Goal: Information Seeking & Learning: Compare options

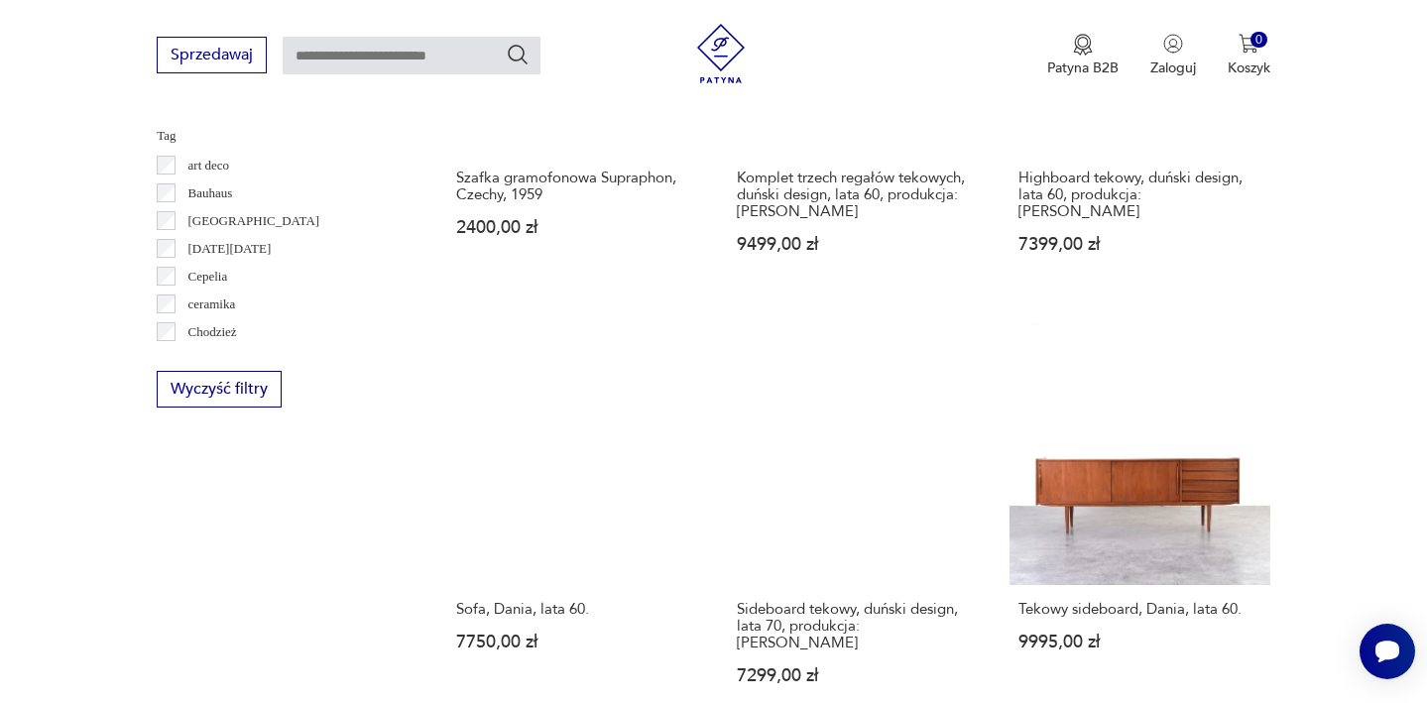
scroll to position [1889, 0]
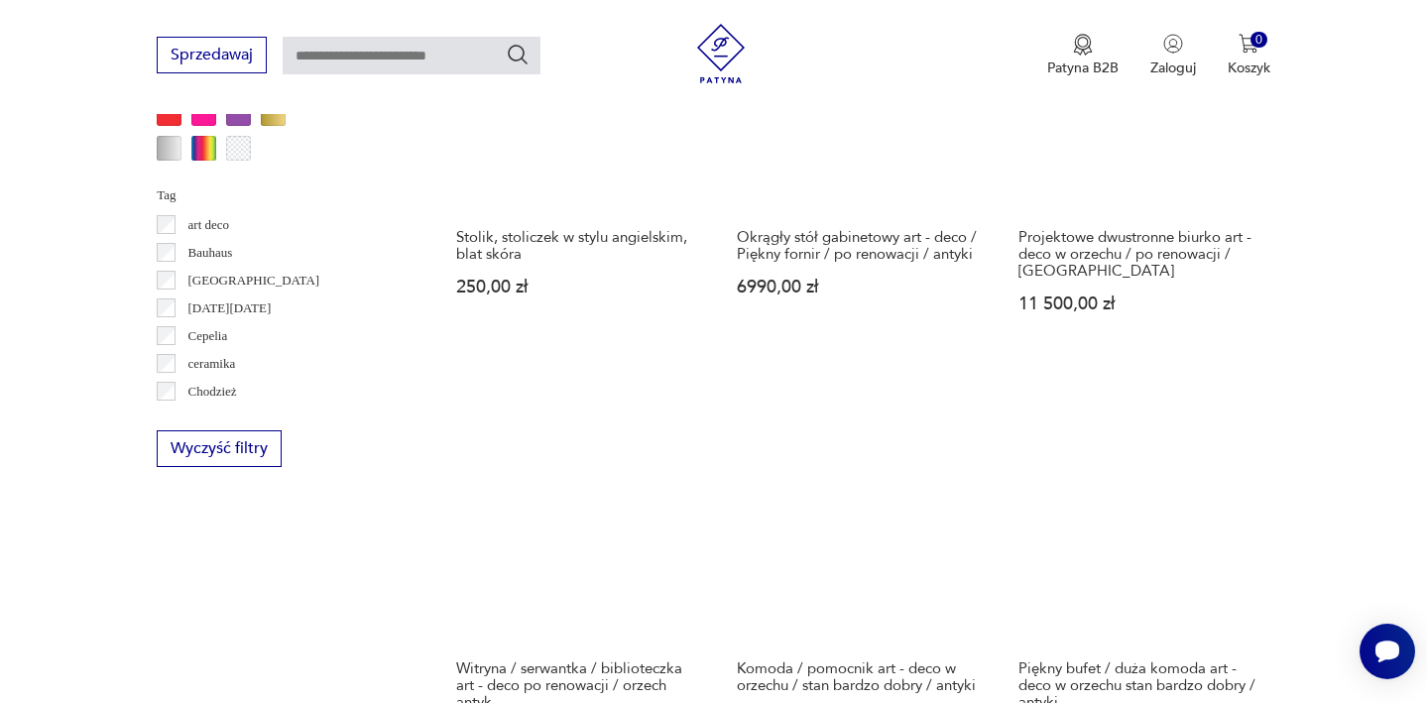
scroll to position [1934, 0]
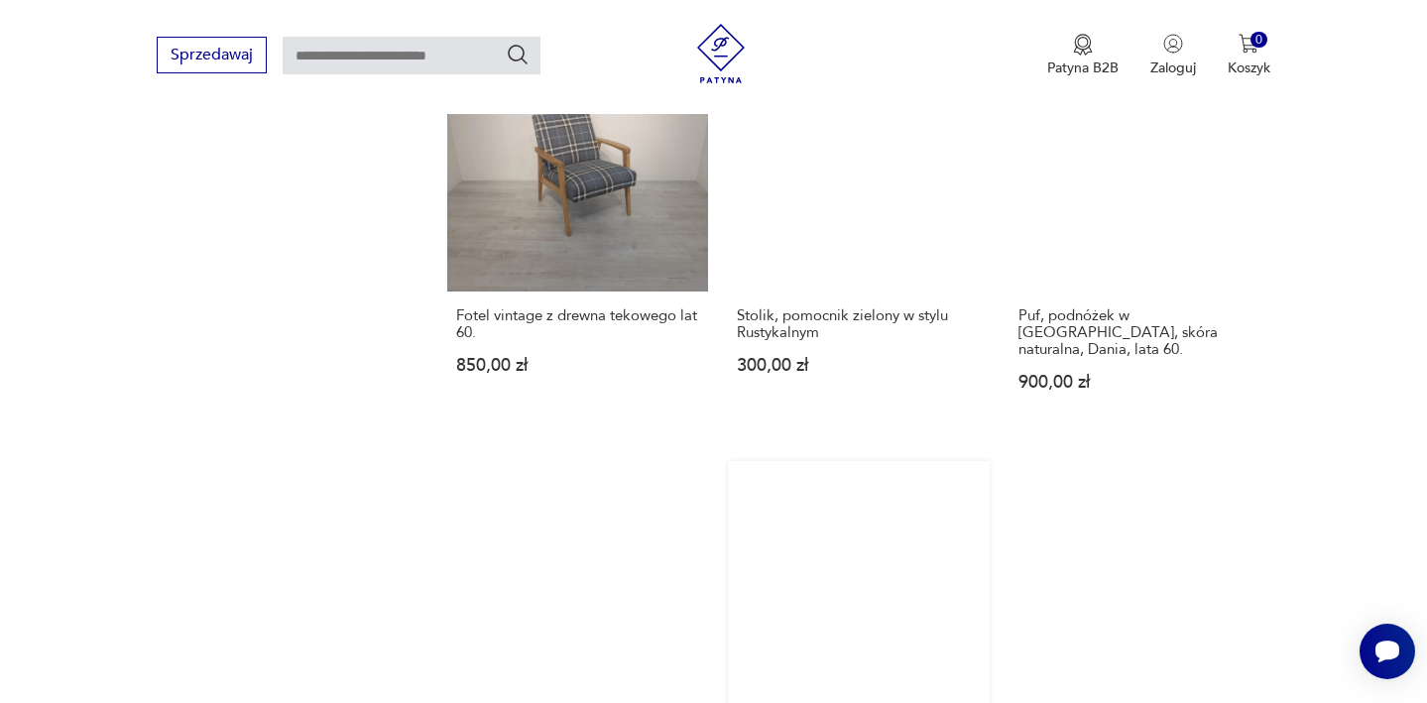
scroll to position [2194, 0]
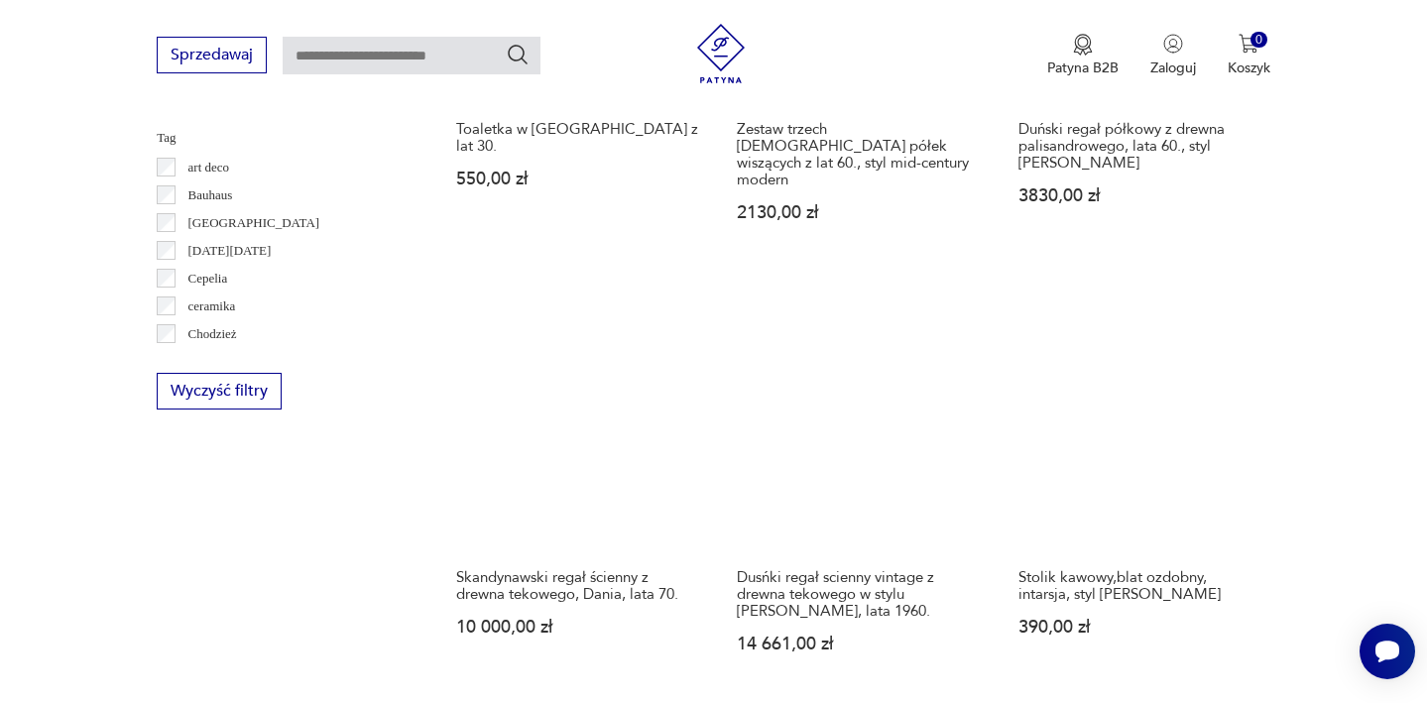
scroll to position [1887, 0]
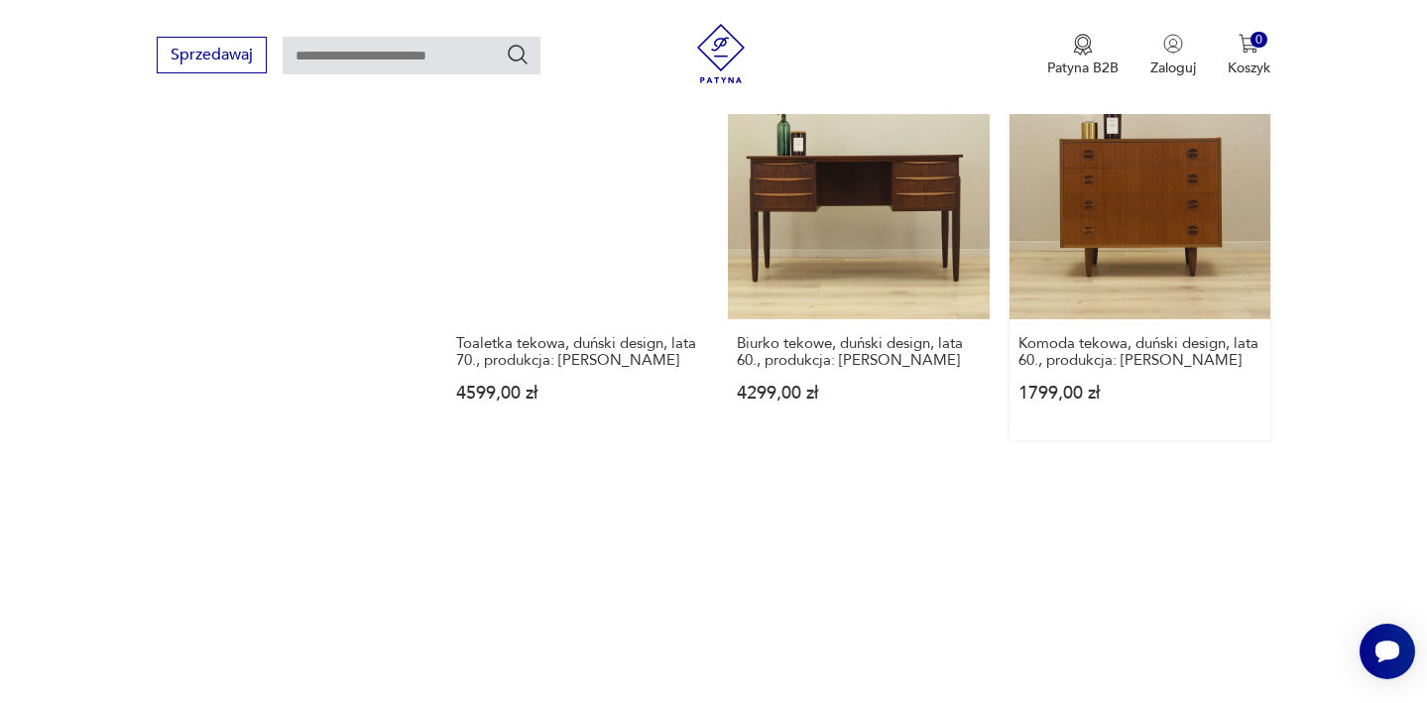
scroll to position [2197, 0]
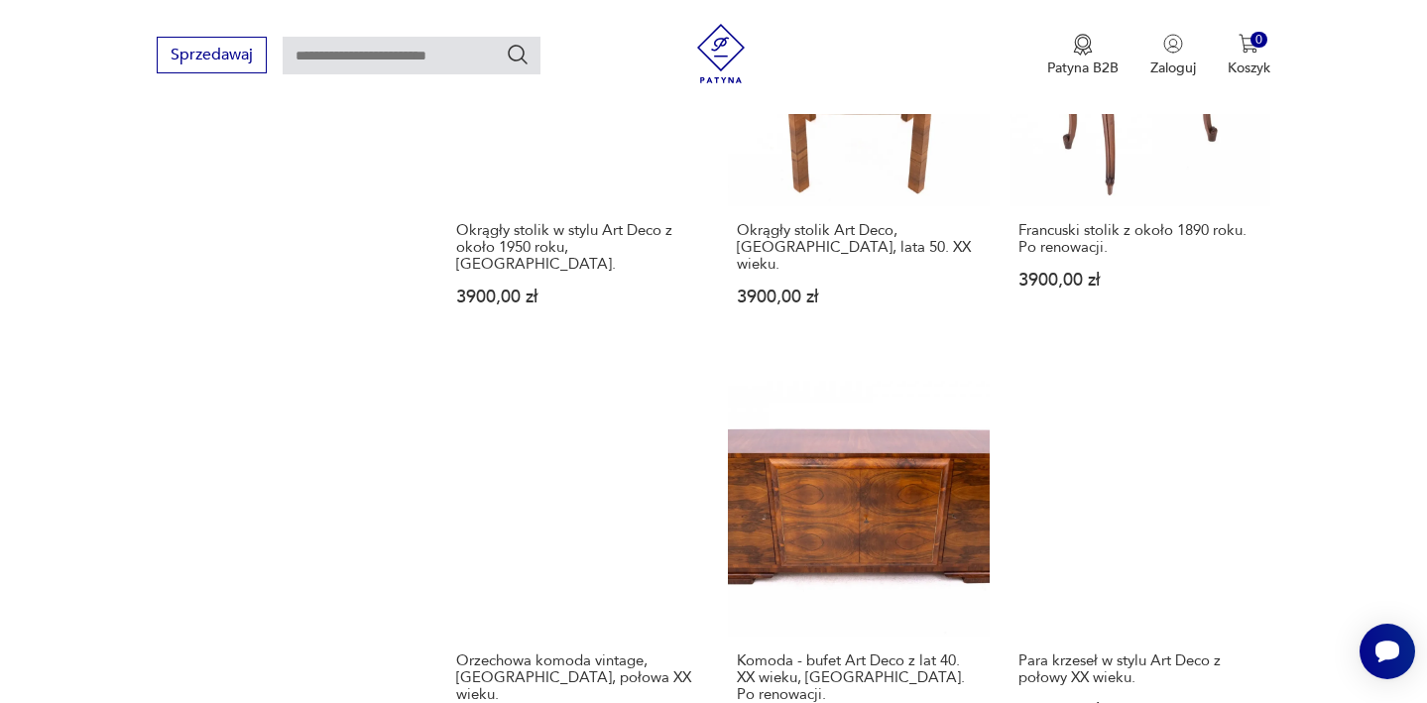
scroll to position [2282, 0]
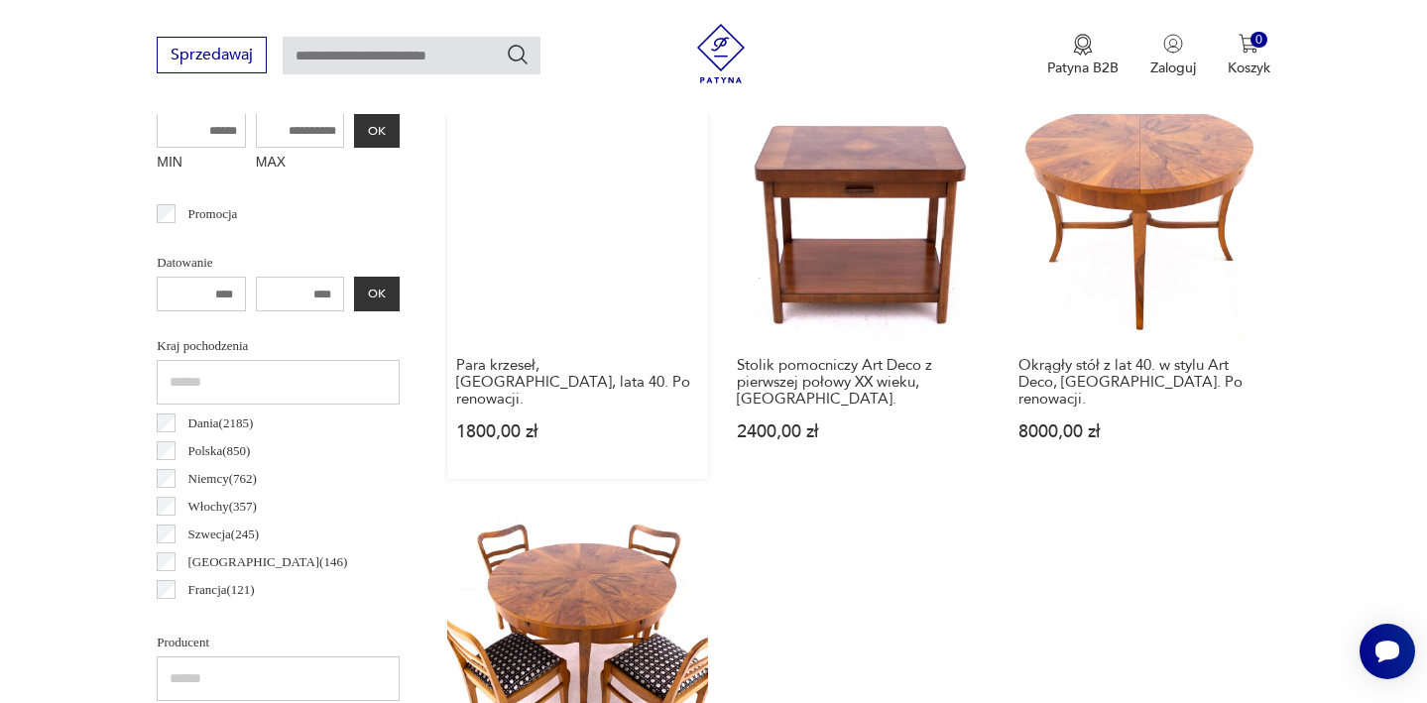
scroll to position [813, 0]
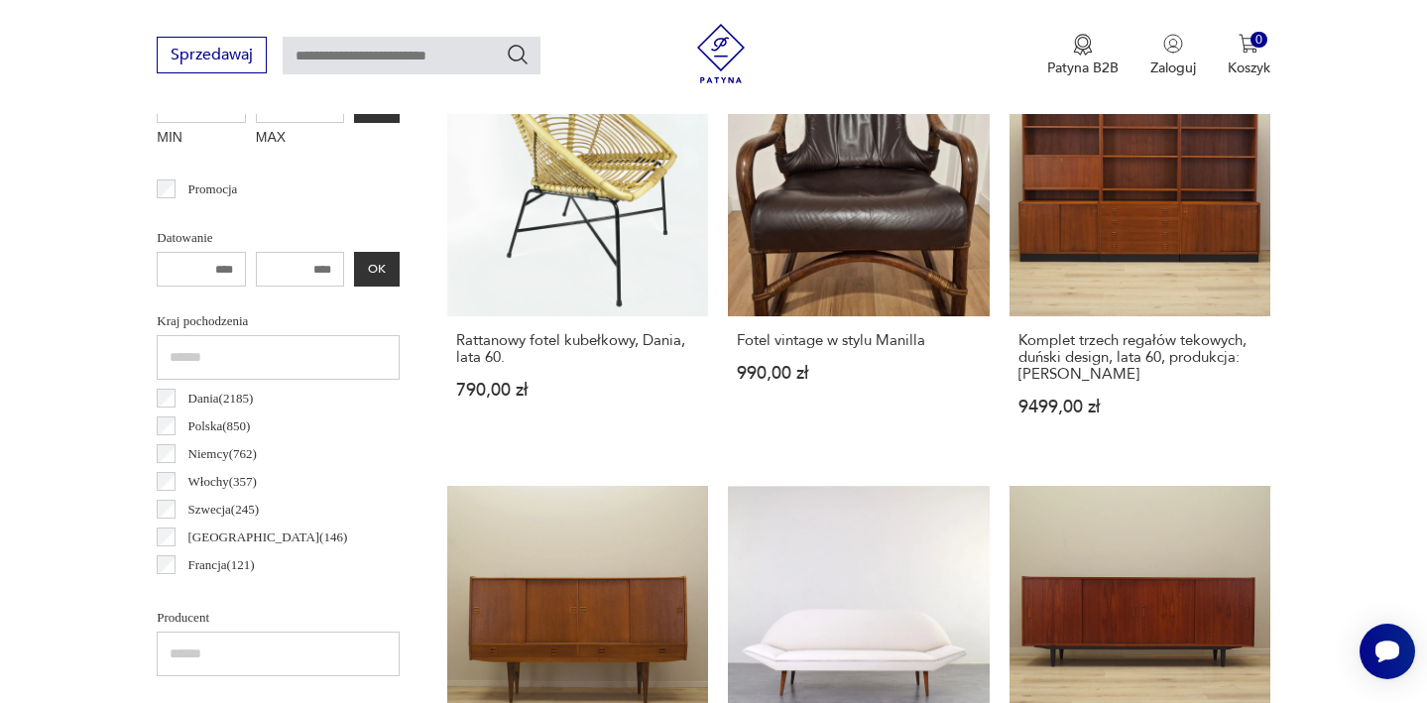
scroll to position [852, 0]
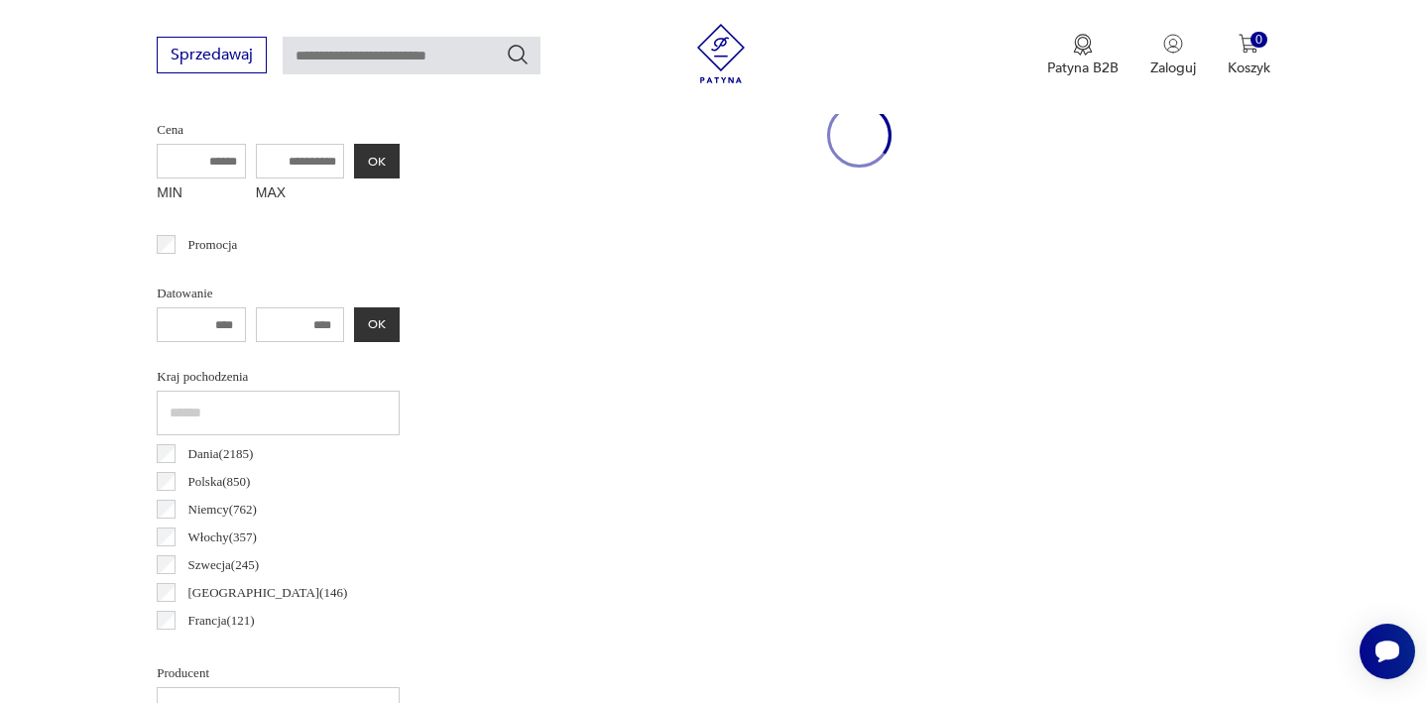
scroll to position [894, 0]
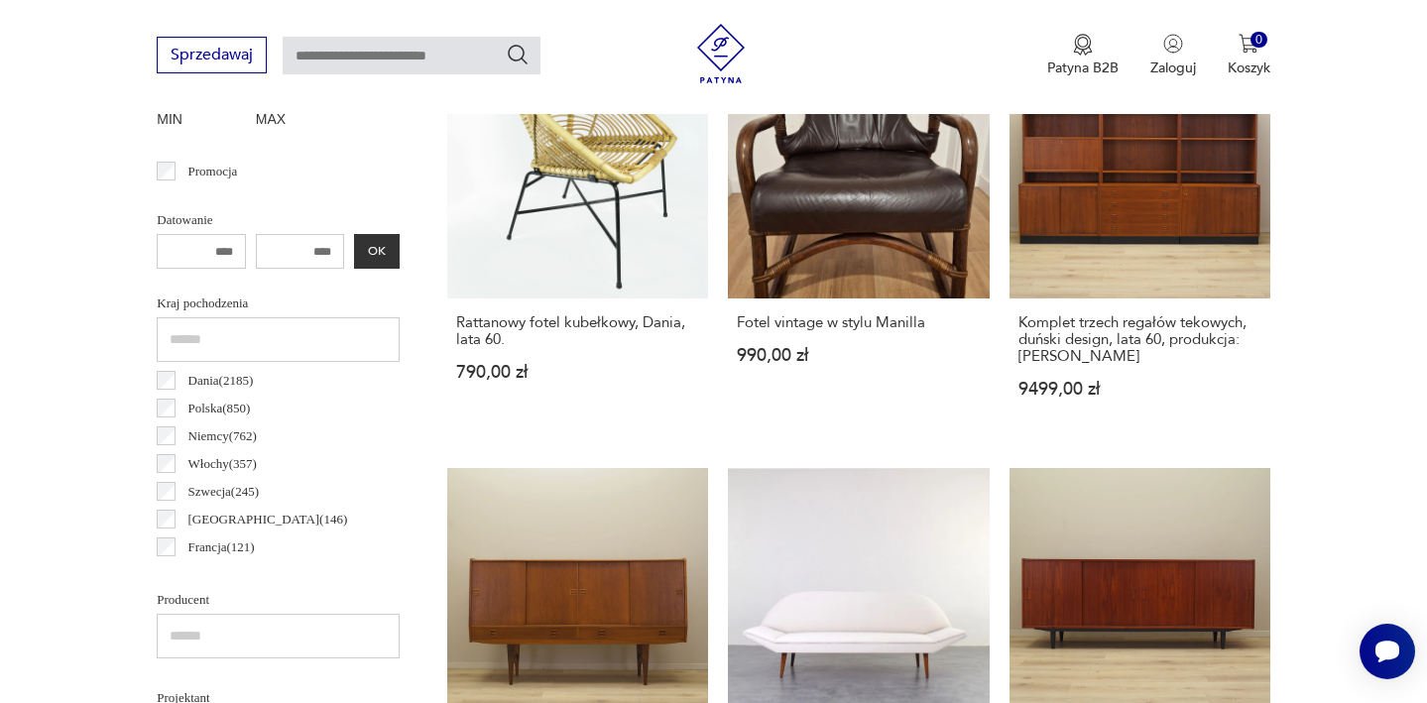
scroll to position [891, 0]
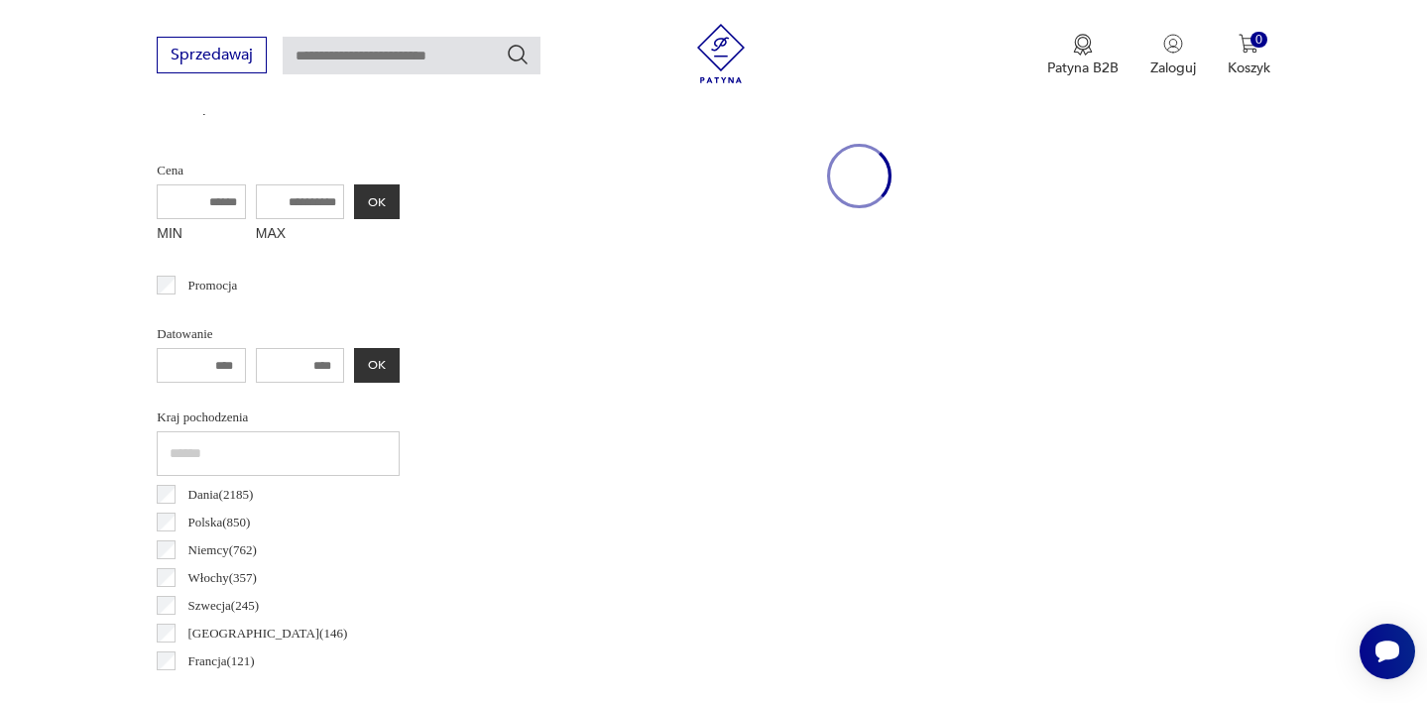
scroll to position [678, 0]
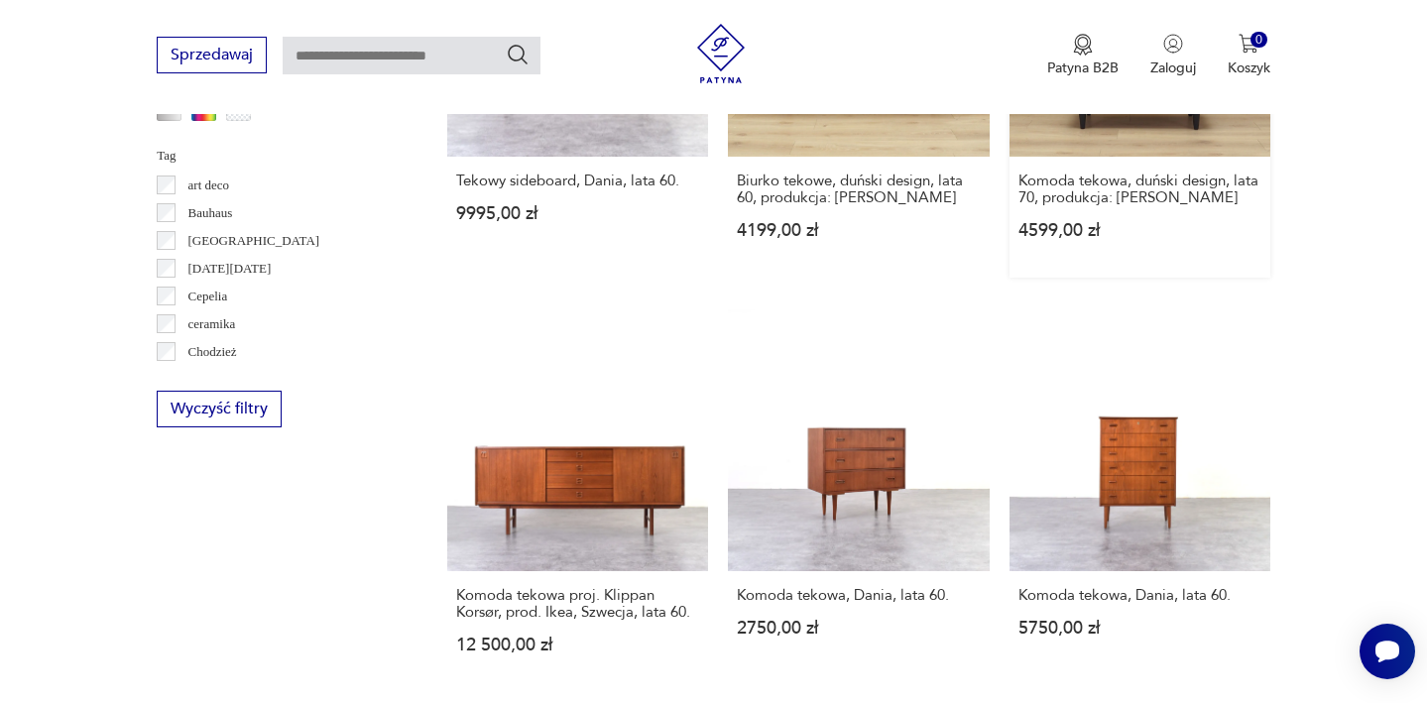
scroll to position [1861, 0]
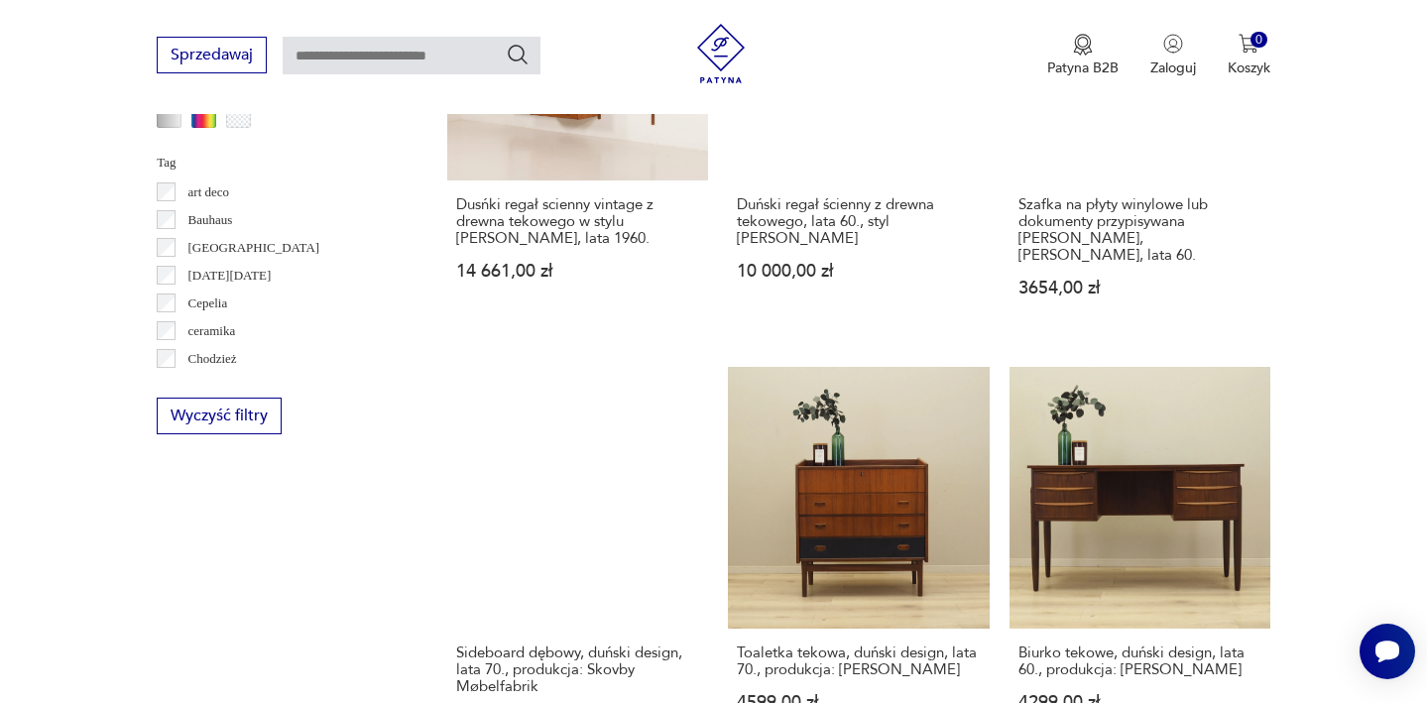
scroll to position [1856, 0]
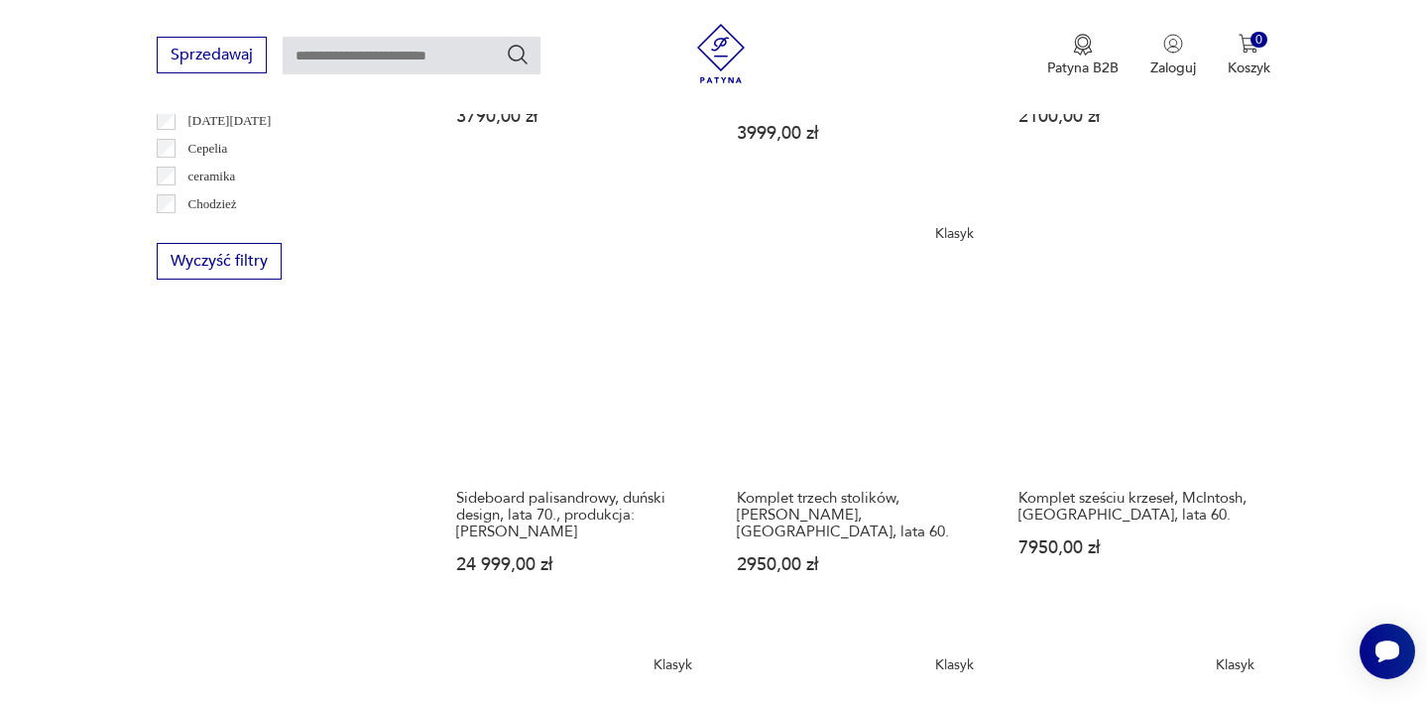
scroll to position [2012, 0]
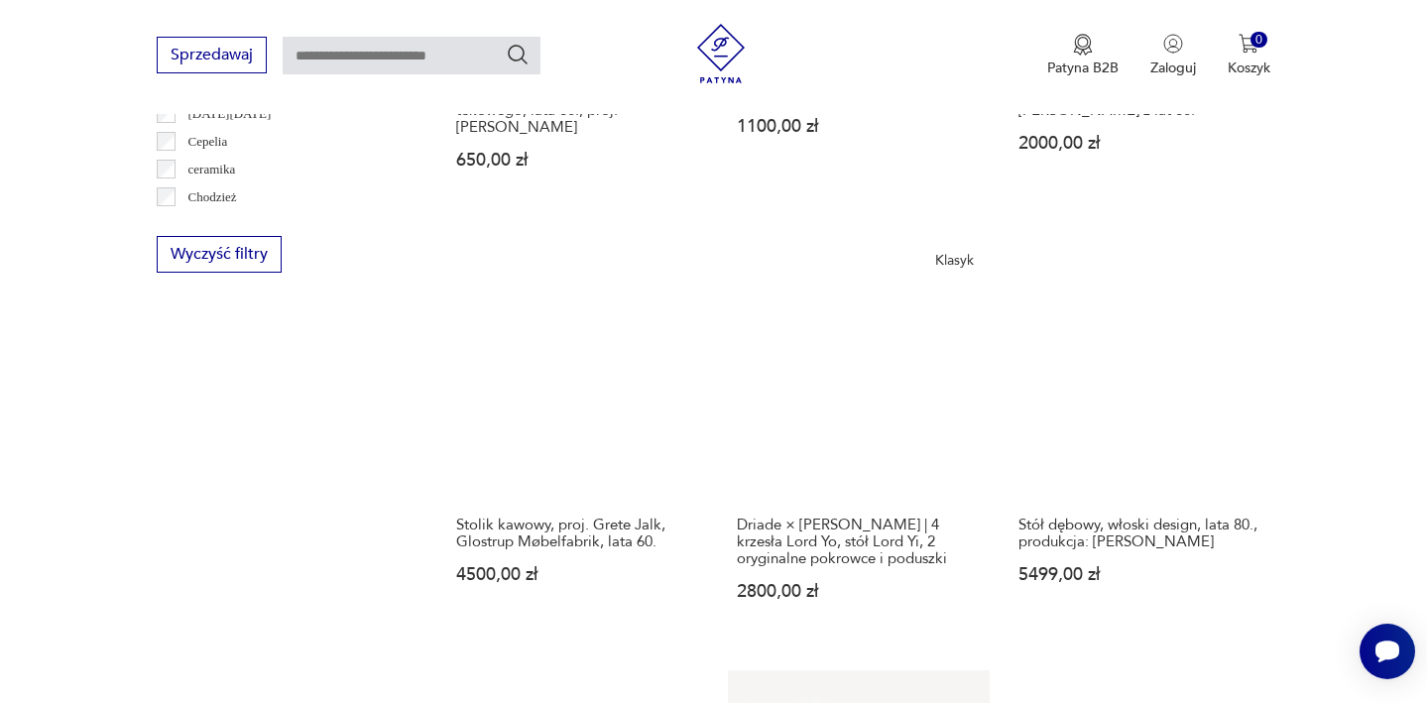
scroll to position [2016, 0]
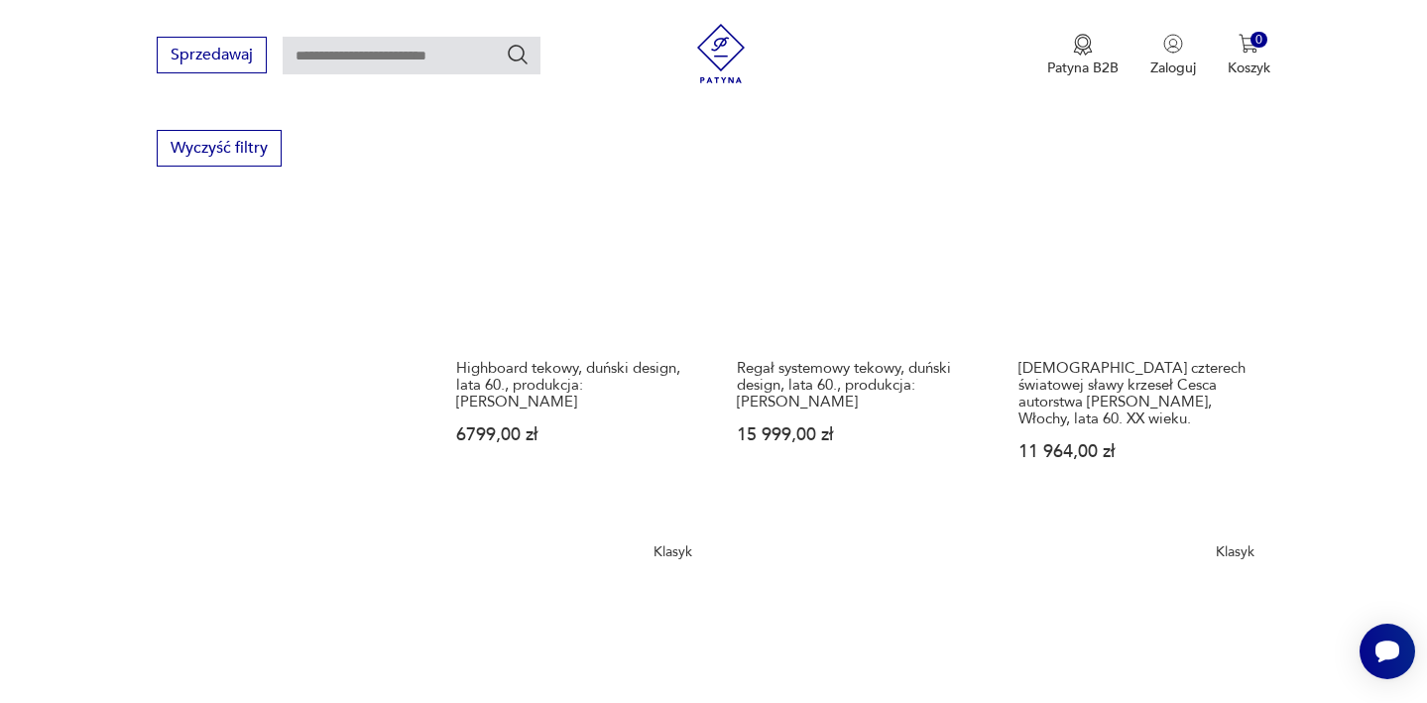
scroll to position [2139, 0]
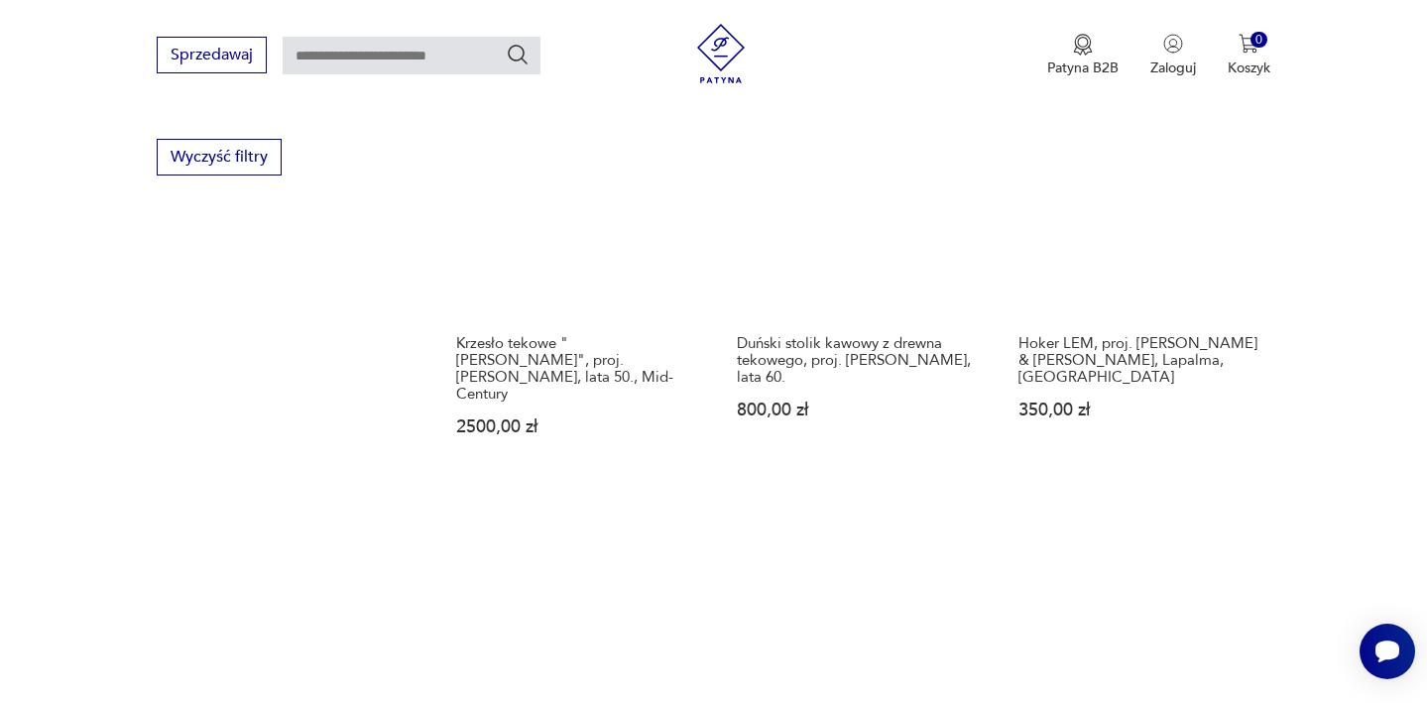
scroll to position [2178, 0]
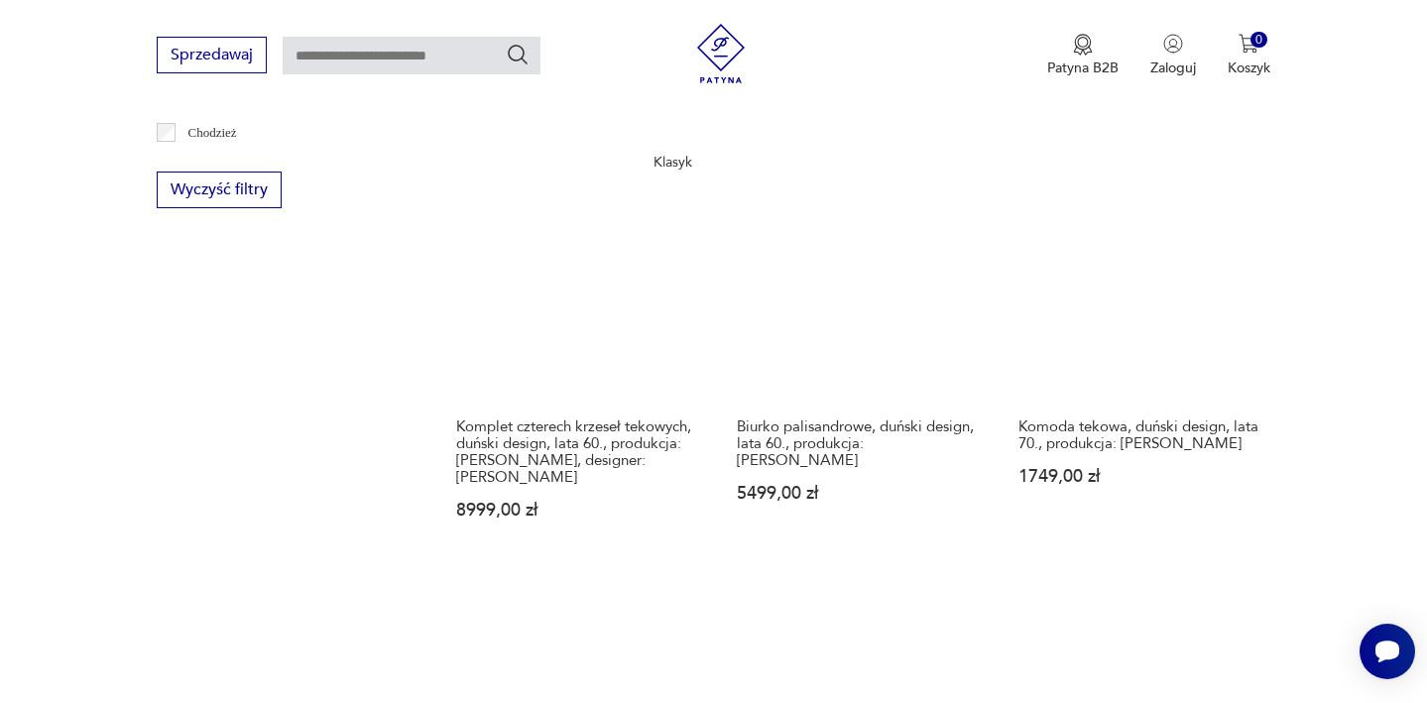
scroll to position [2083, 0]
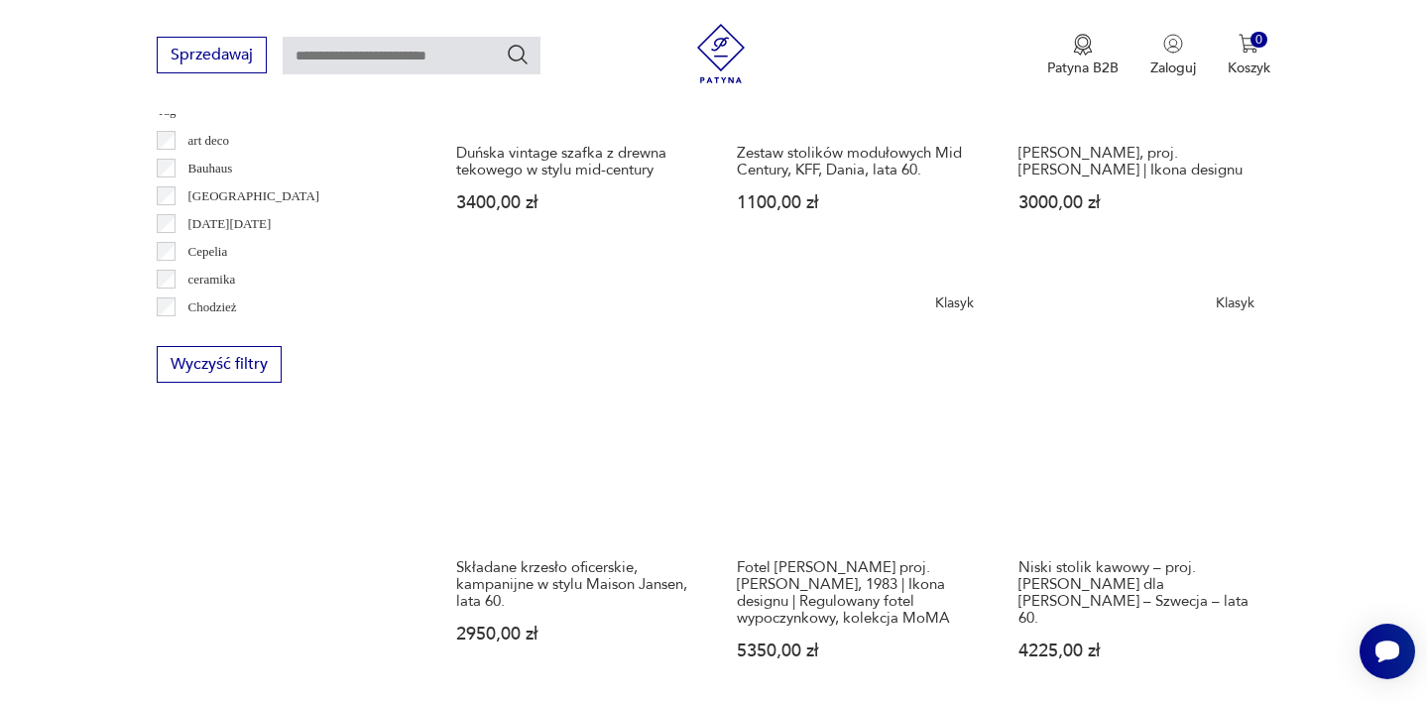
scroll to position [1915, 0]
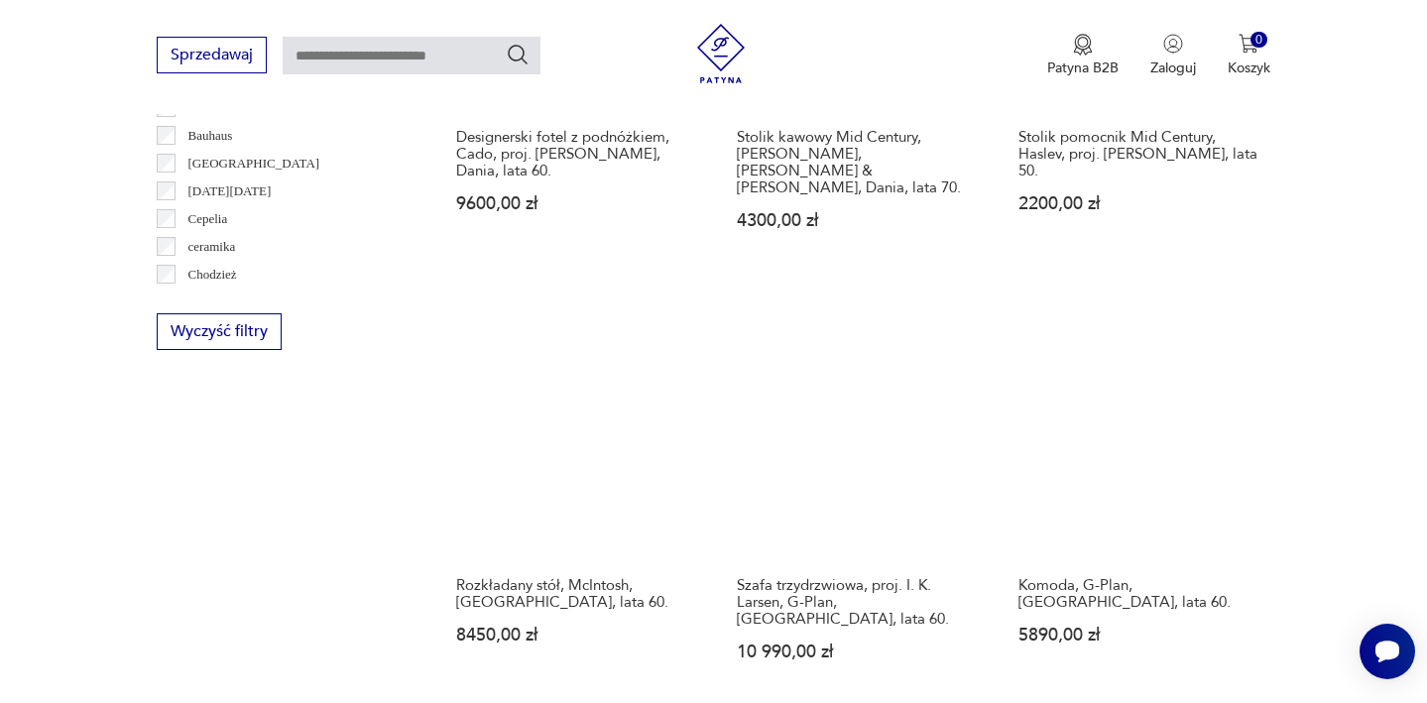
scroll to position [1958, 0]
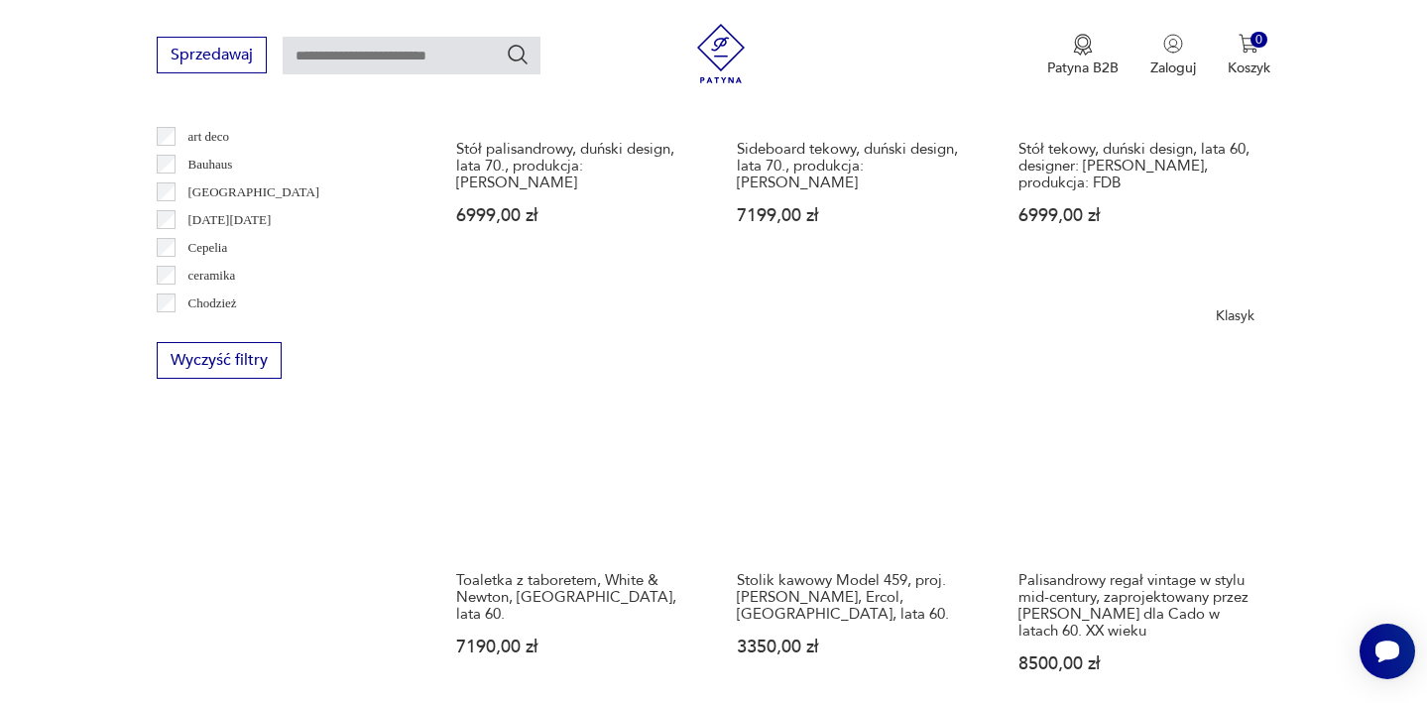
scroll to position [1917, 0]
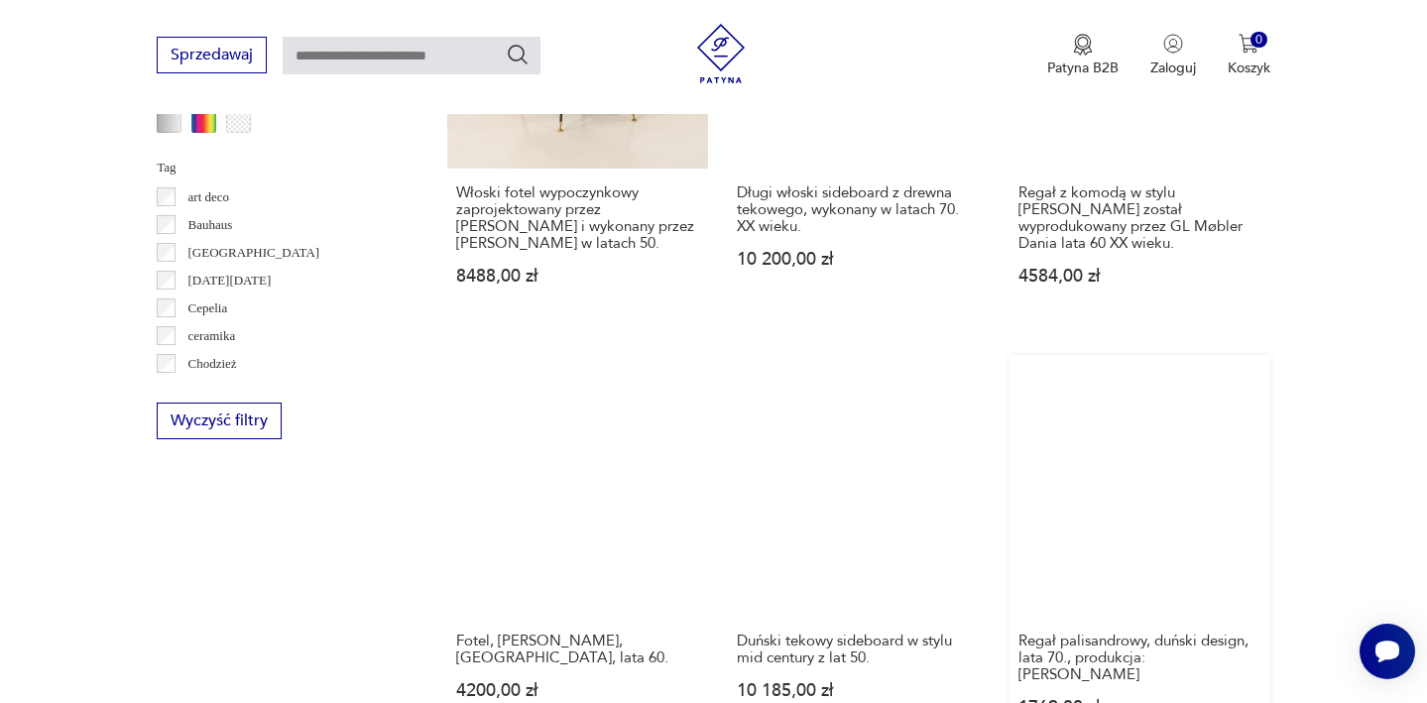
scroll to position [1880, 0]
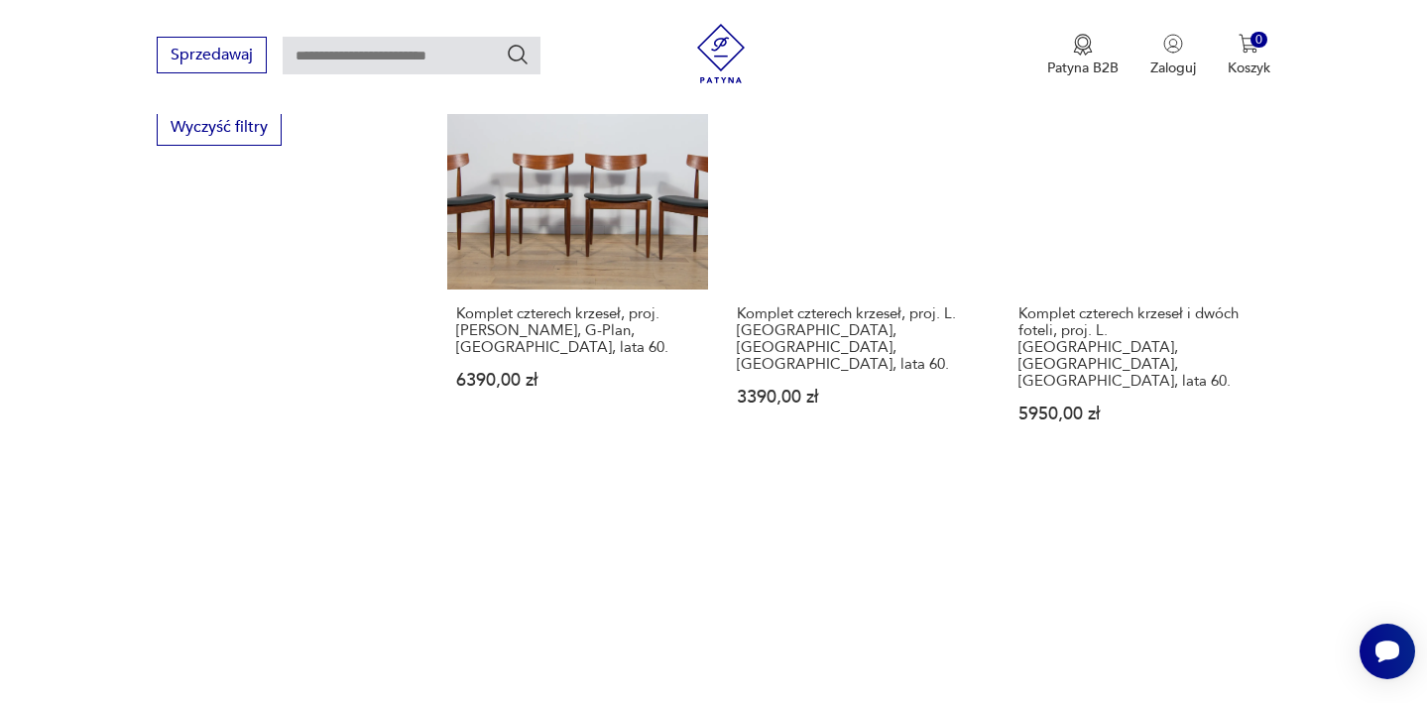
scroll to position [2160, 0]
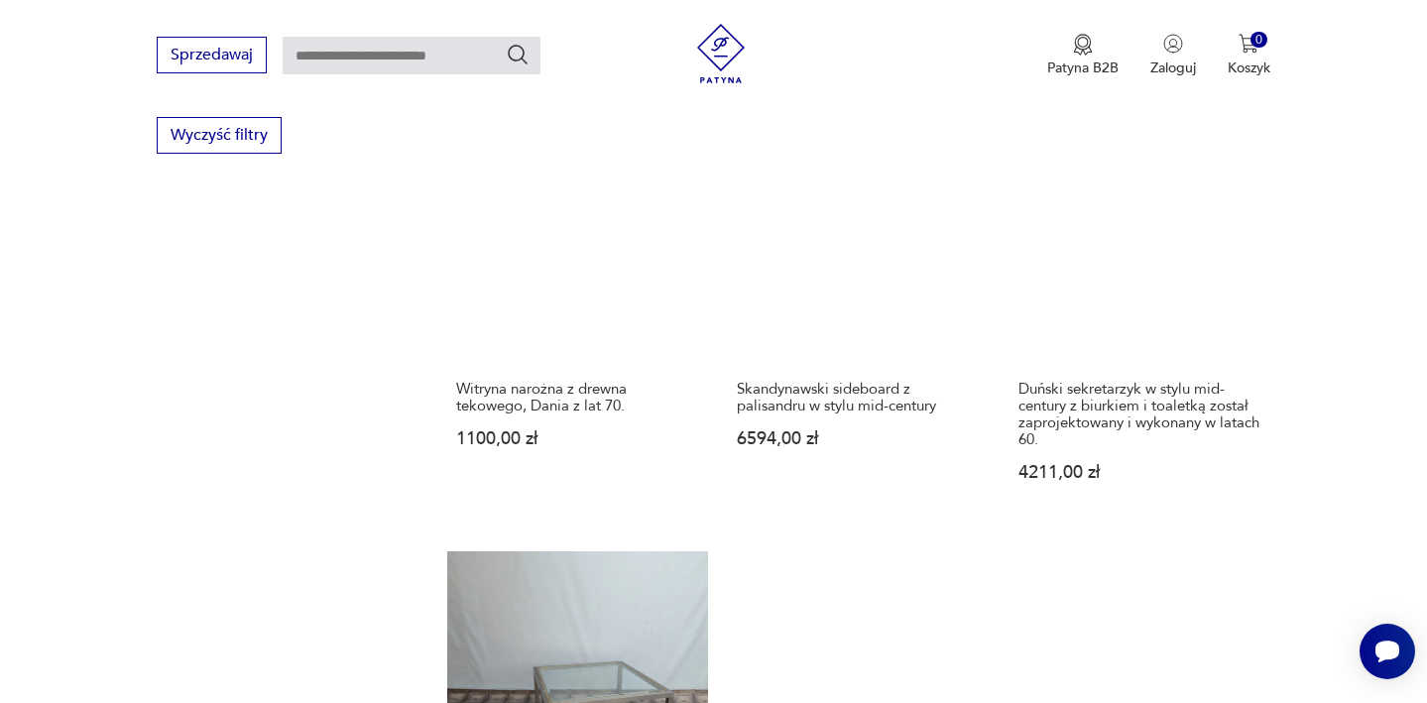
scroll to position [2159, 0]
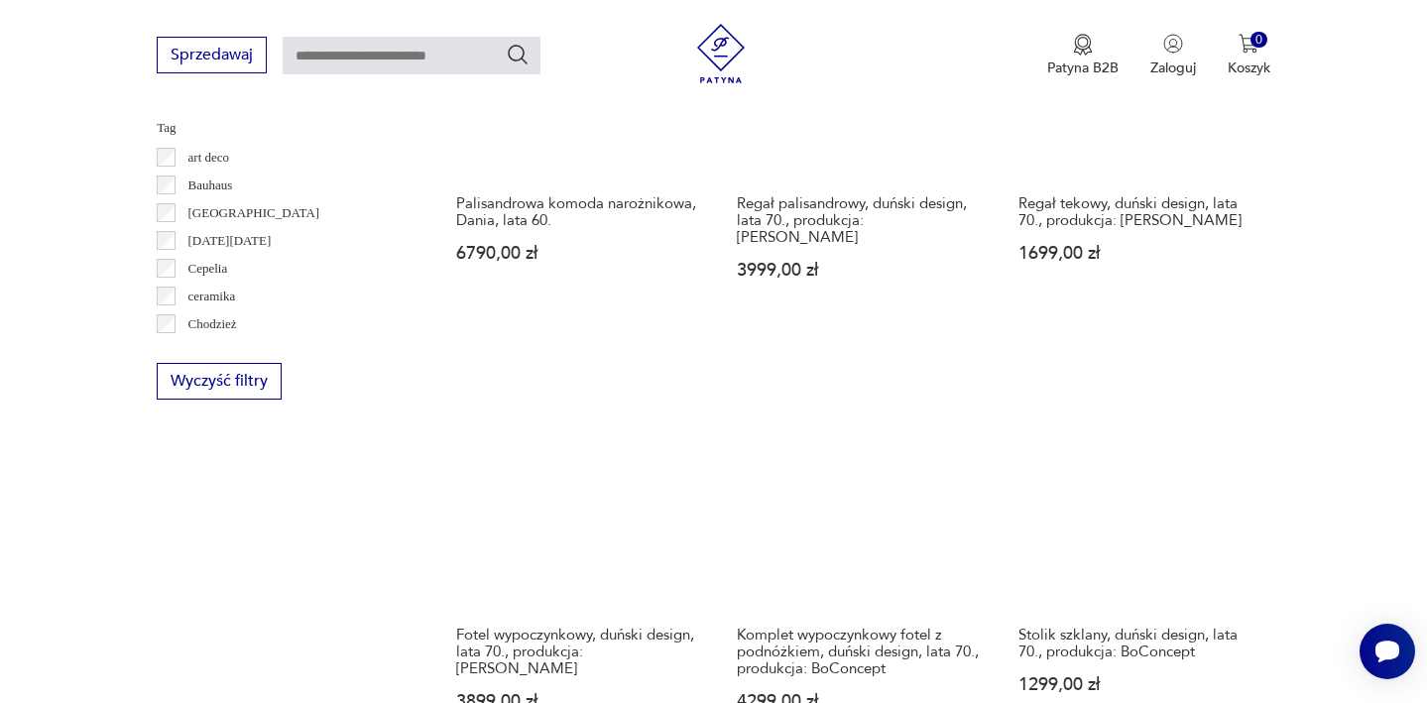
scroll to position [1897, 0]
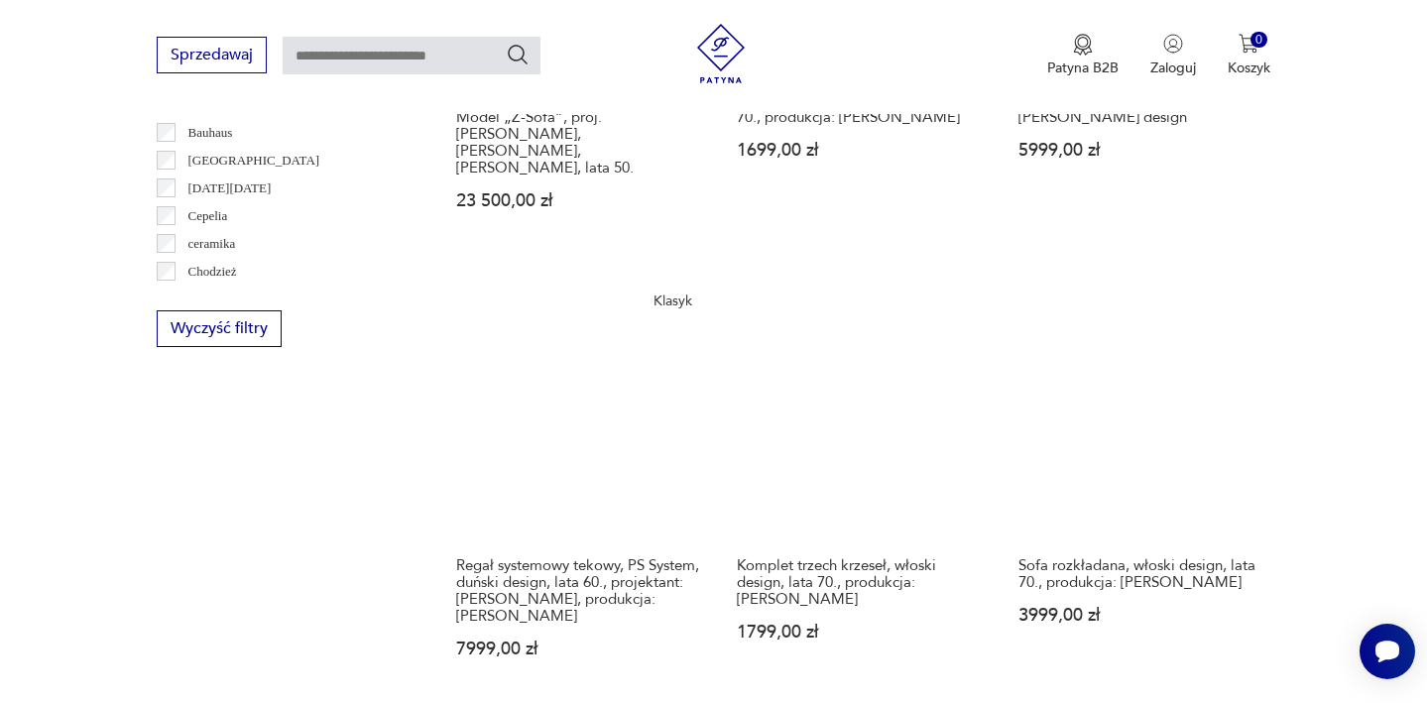
scroll to position [1946, 0]
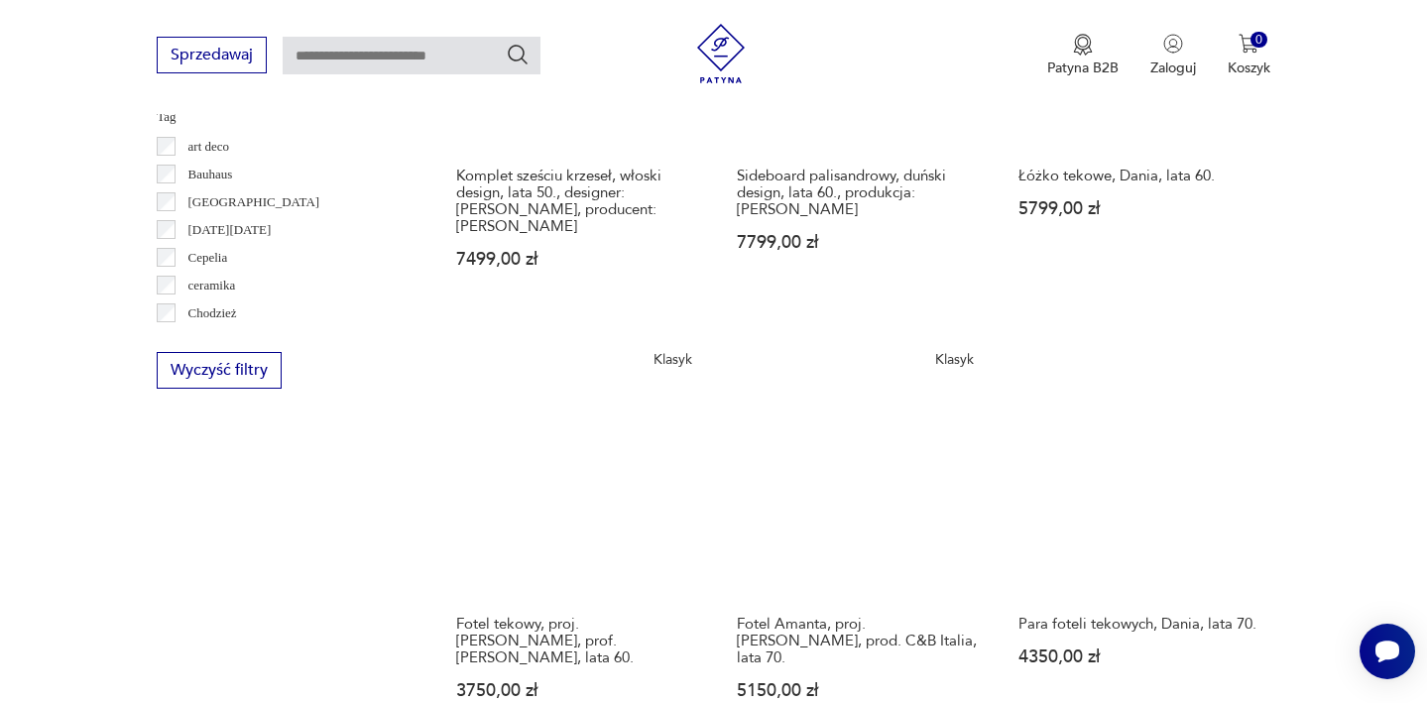
scroll to position [1911, 0]
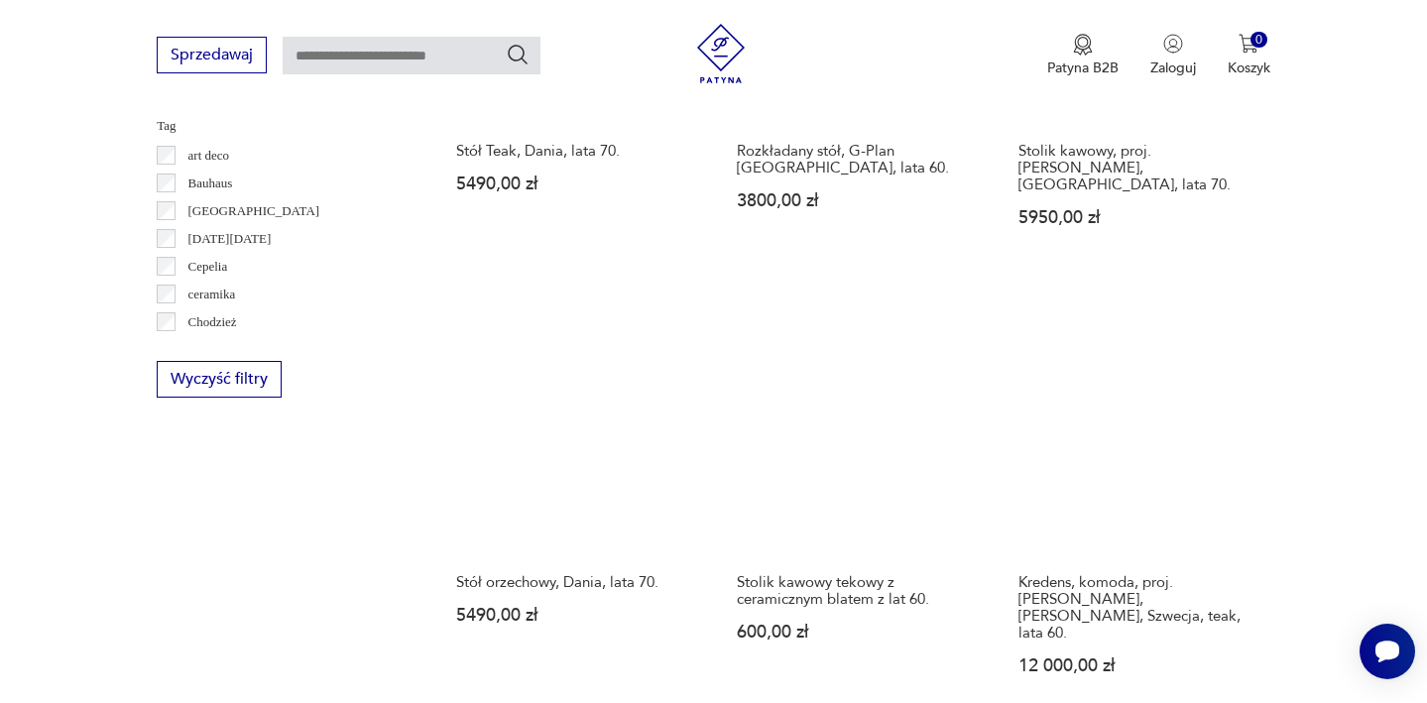
scroll to position [1889, 0]
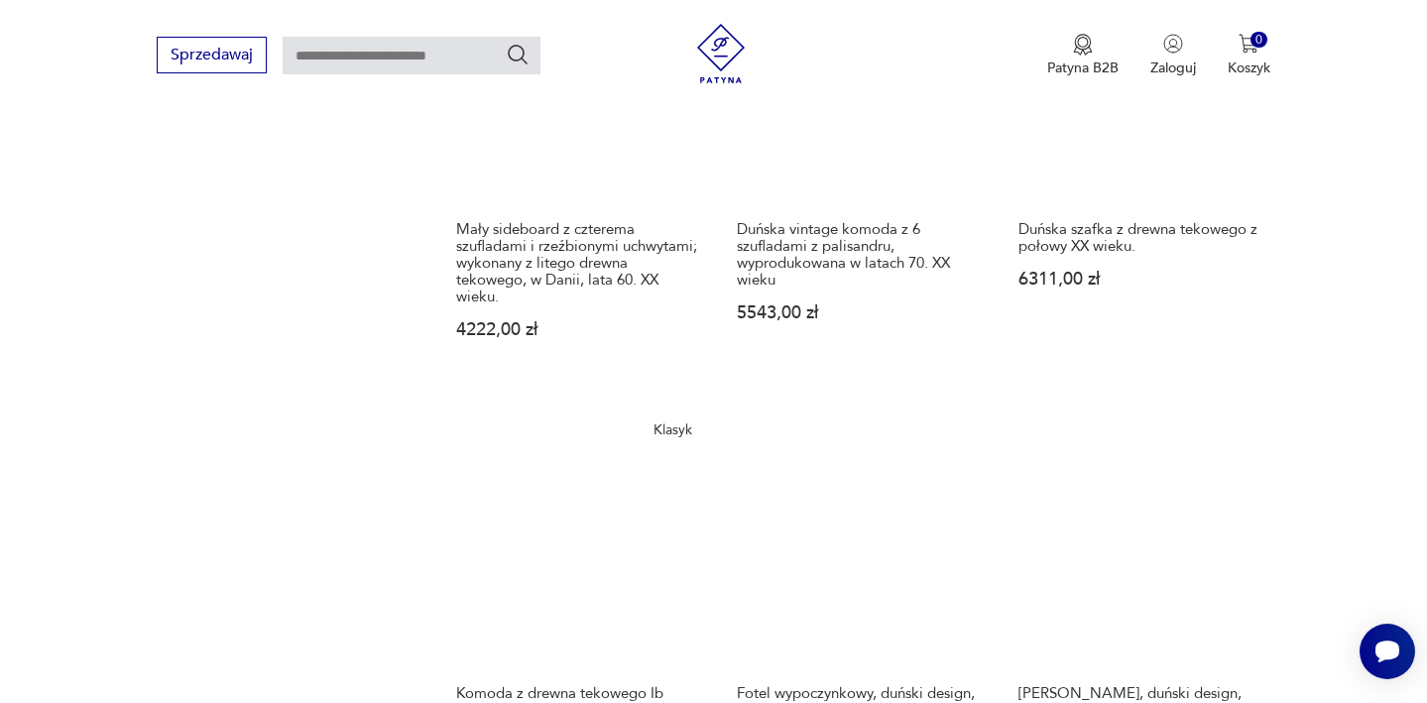
scroll to position [2289, 0]
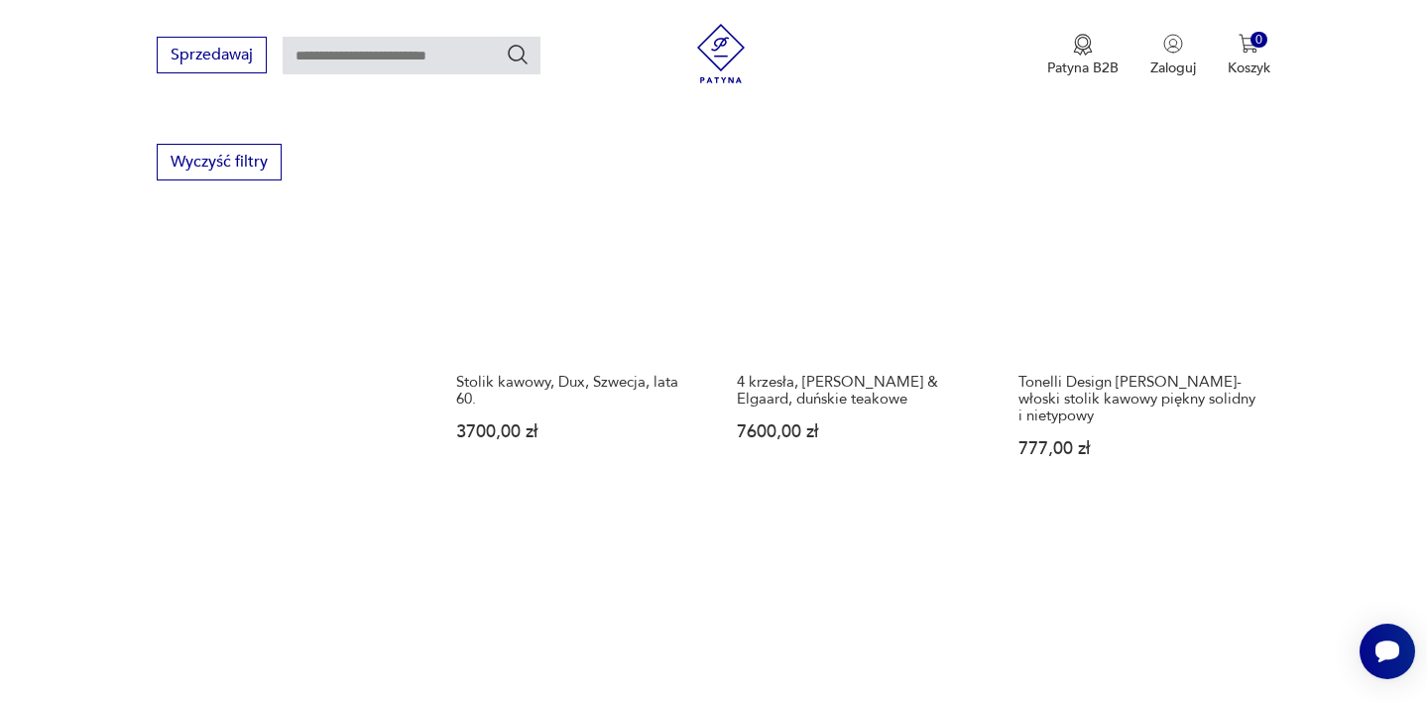
scroll to position [2108, 0]
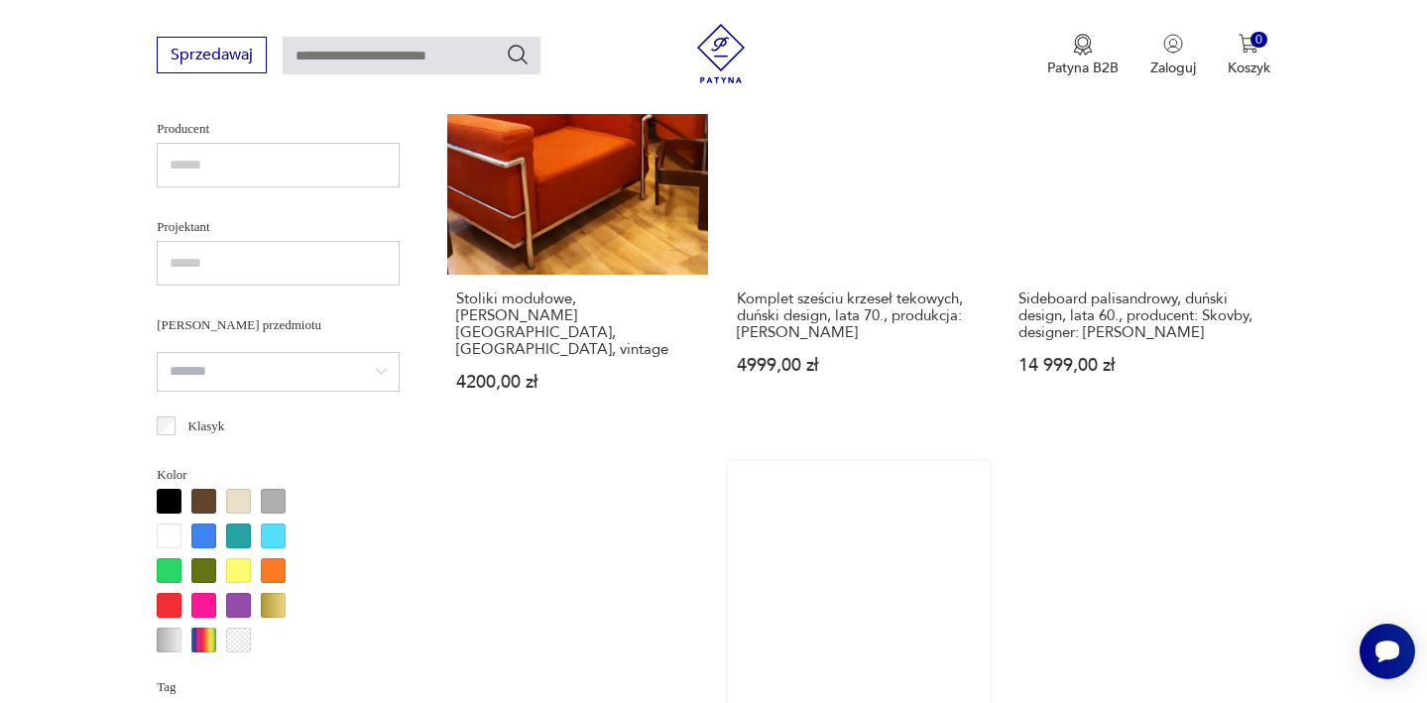
scroll to position [1336, 0]
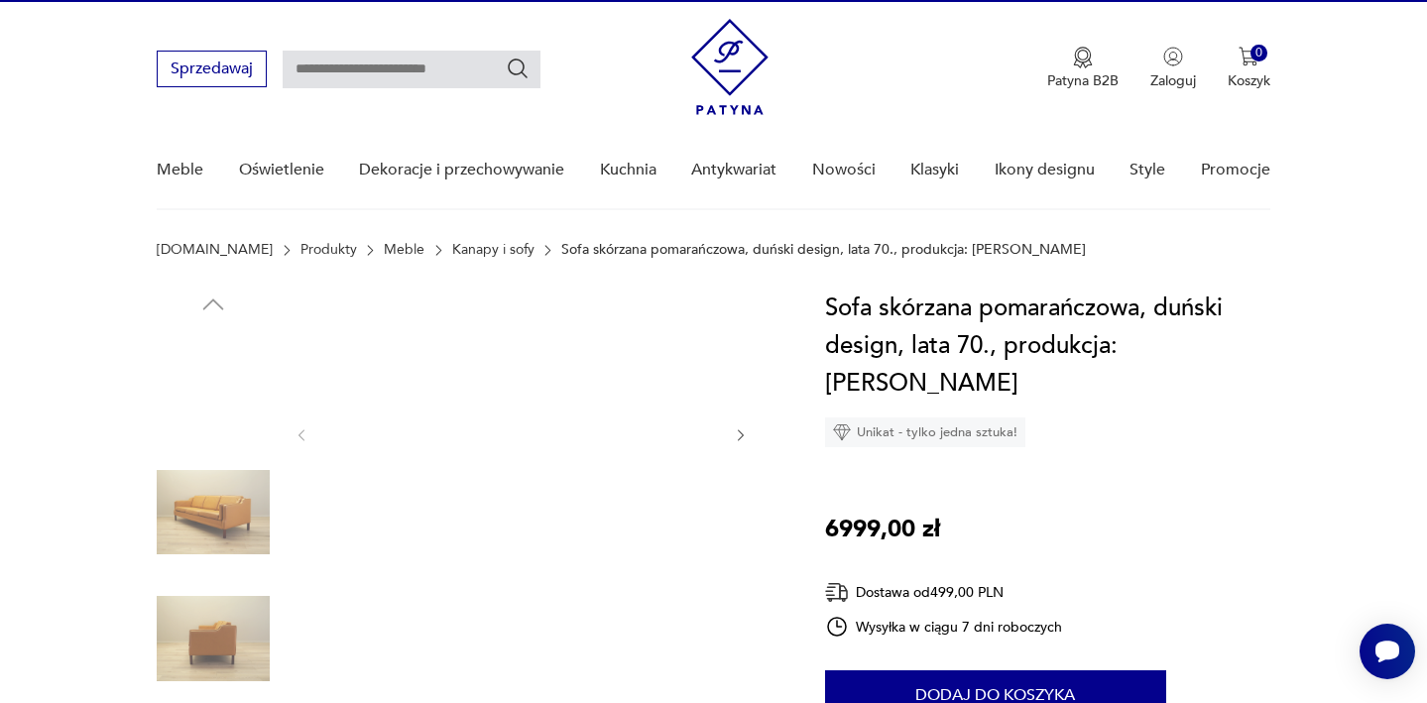
scroll to position [132, 0]
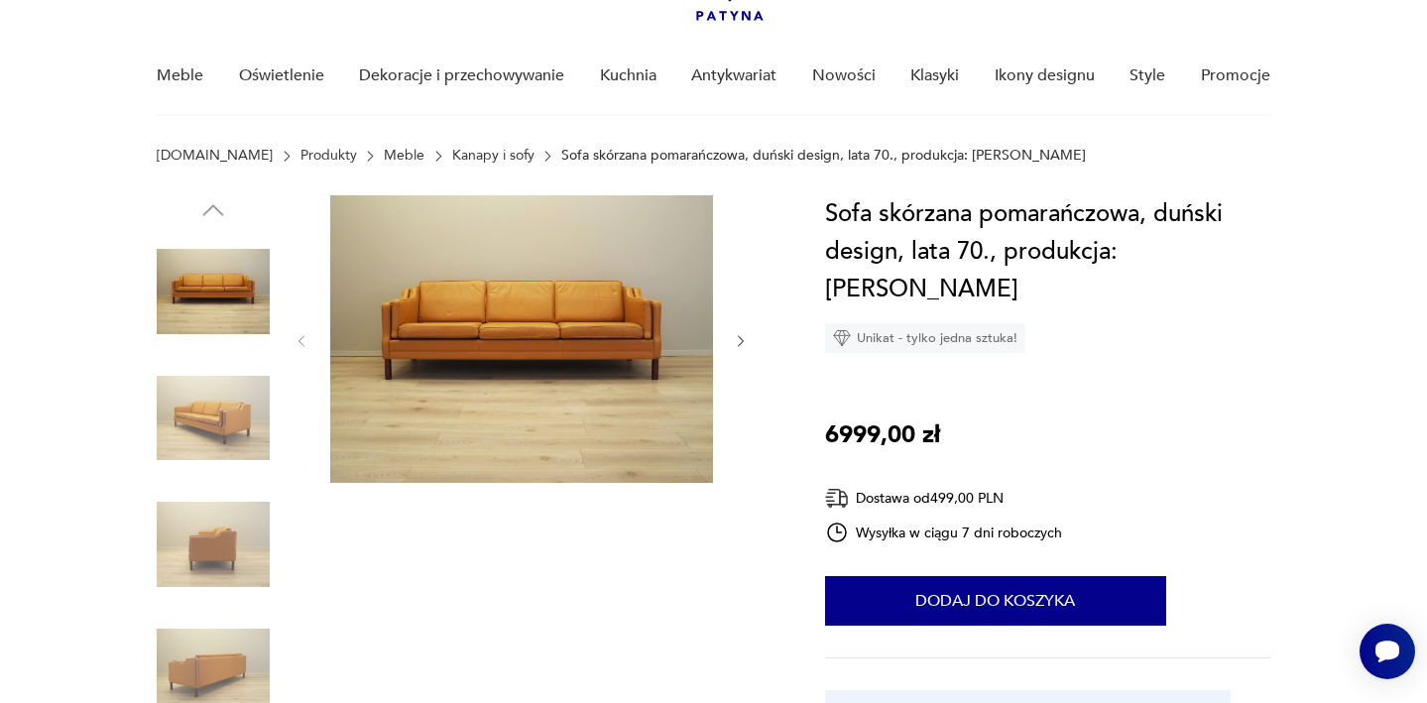
click at [743, 343] on icon "button" at bounding box center [742, 341] width 6 height 12
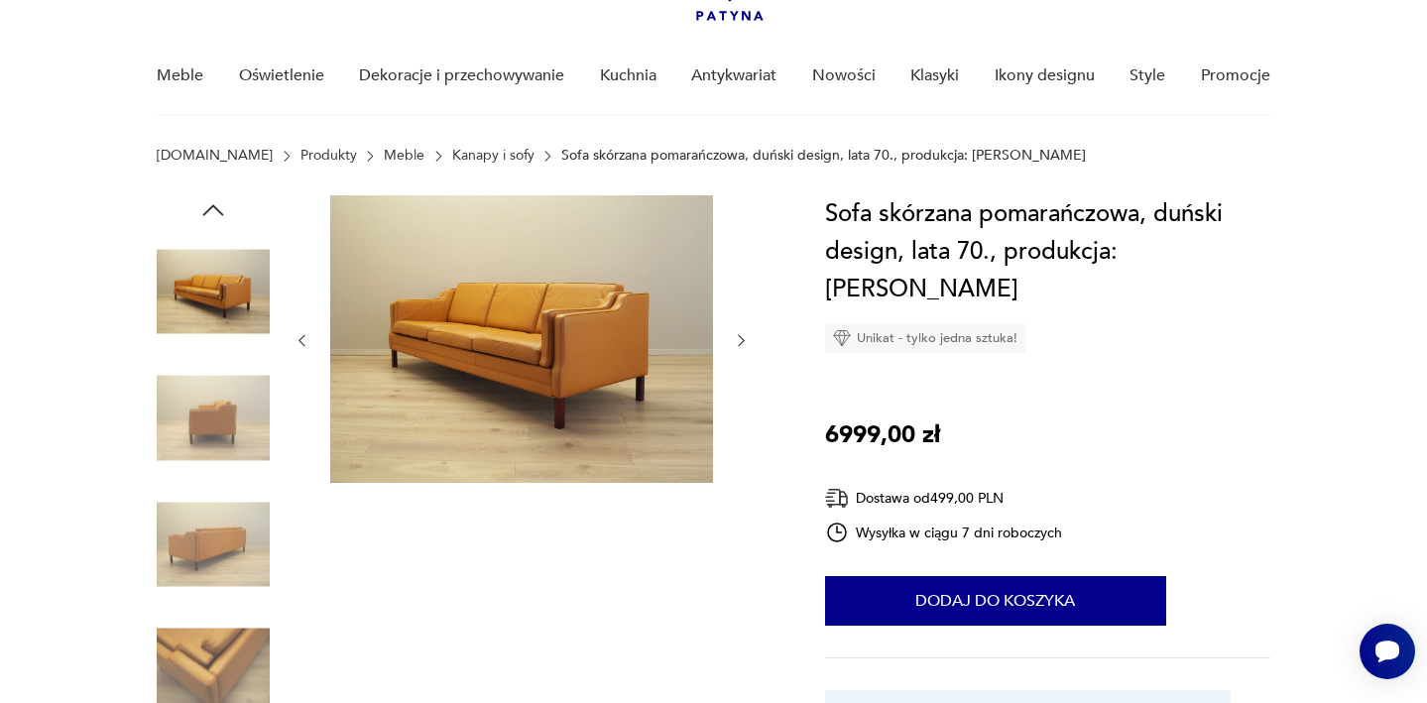
click at [743, 343] on icon "button" at bounding box center [742, 341] width 6 height 12
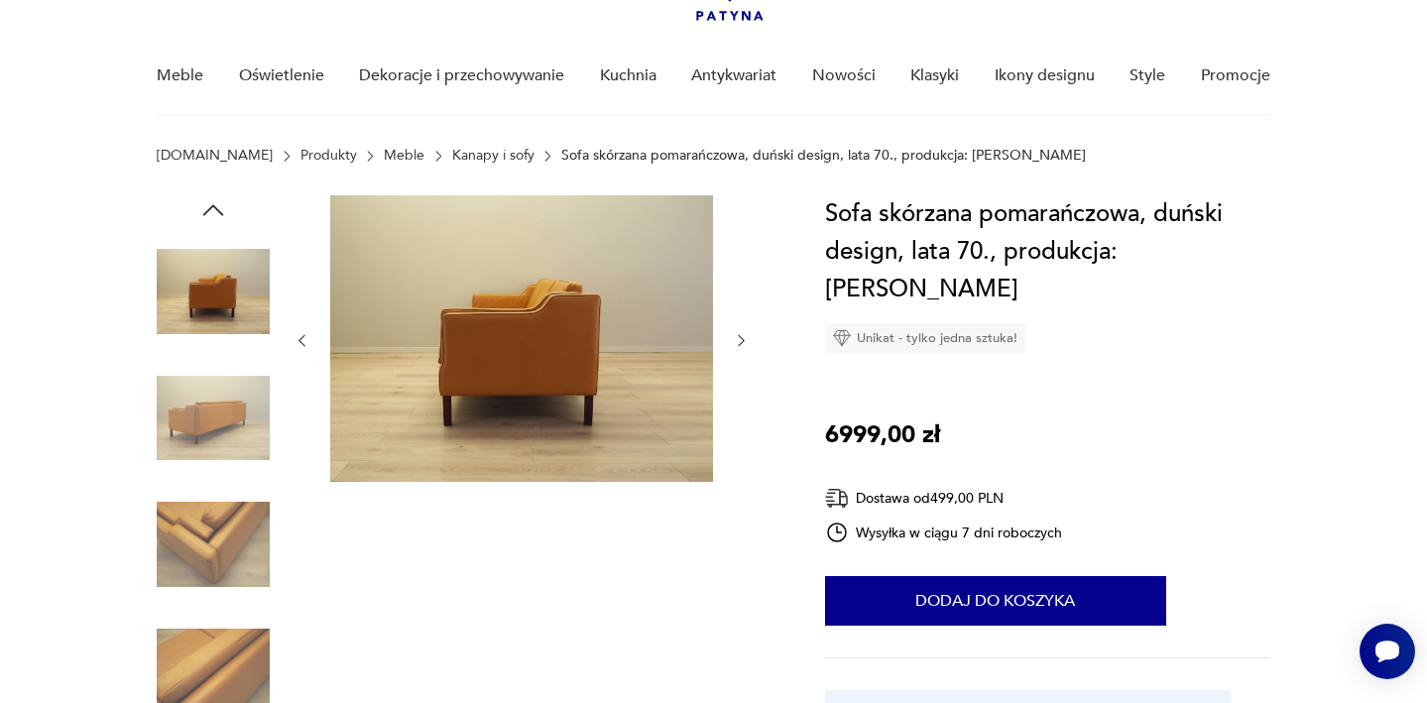
click at [745, 344] on icon "button" at bounding box center [741, 340] width 17 height 17
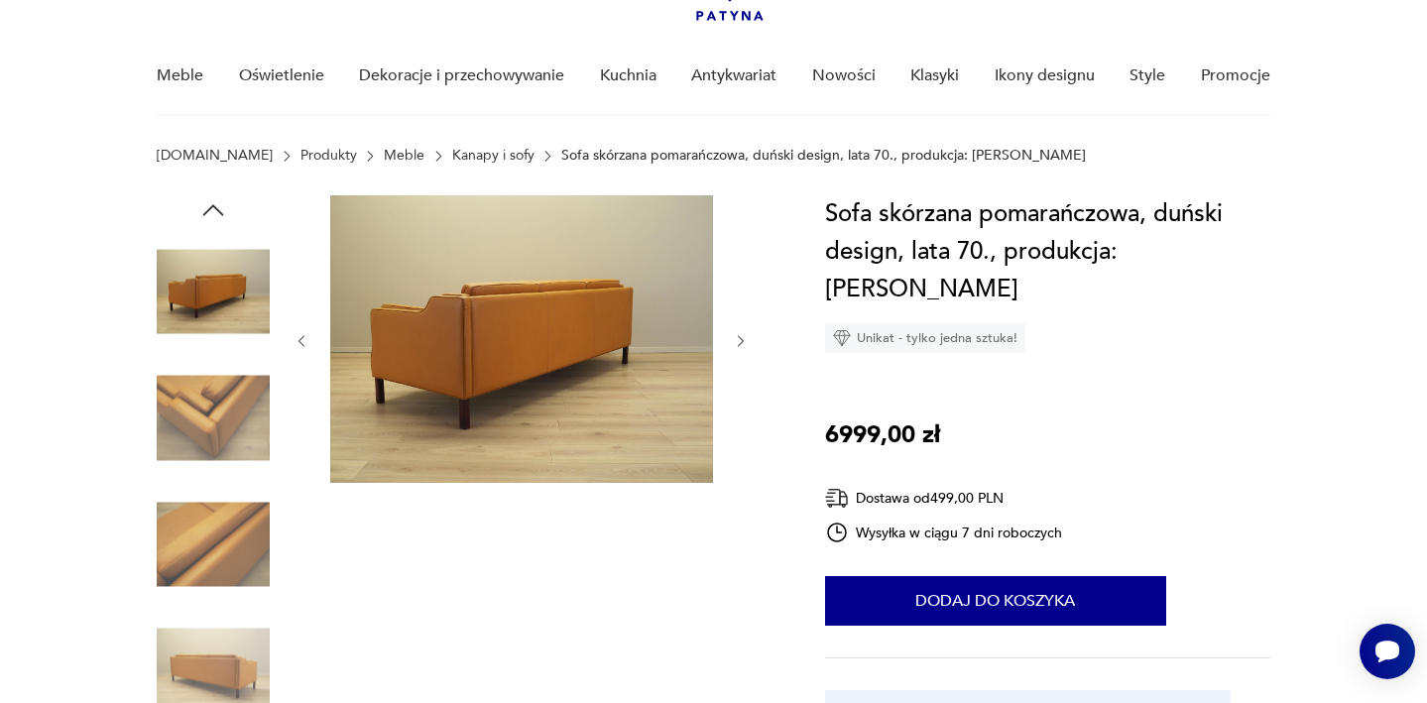
click at [746, 344] on icon "button" at bounding box center [741, 341] width 17 height 17
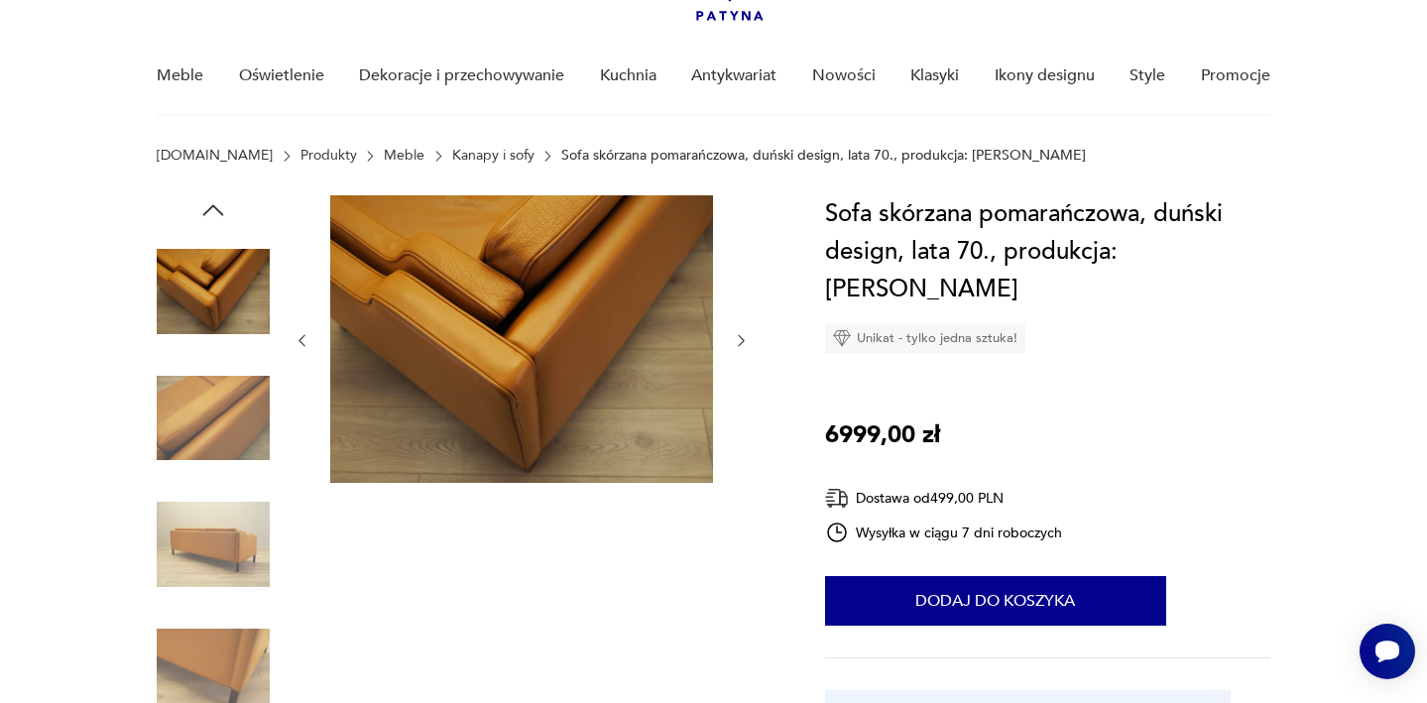
click at [746, 345] on icon "button" at bounding box center [741, 340] width 17 height 17
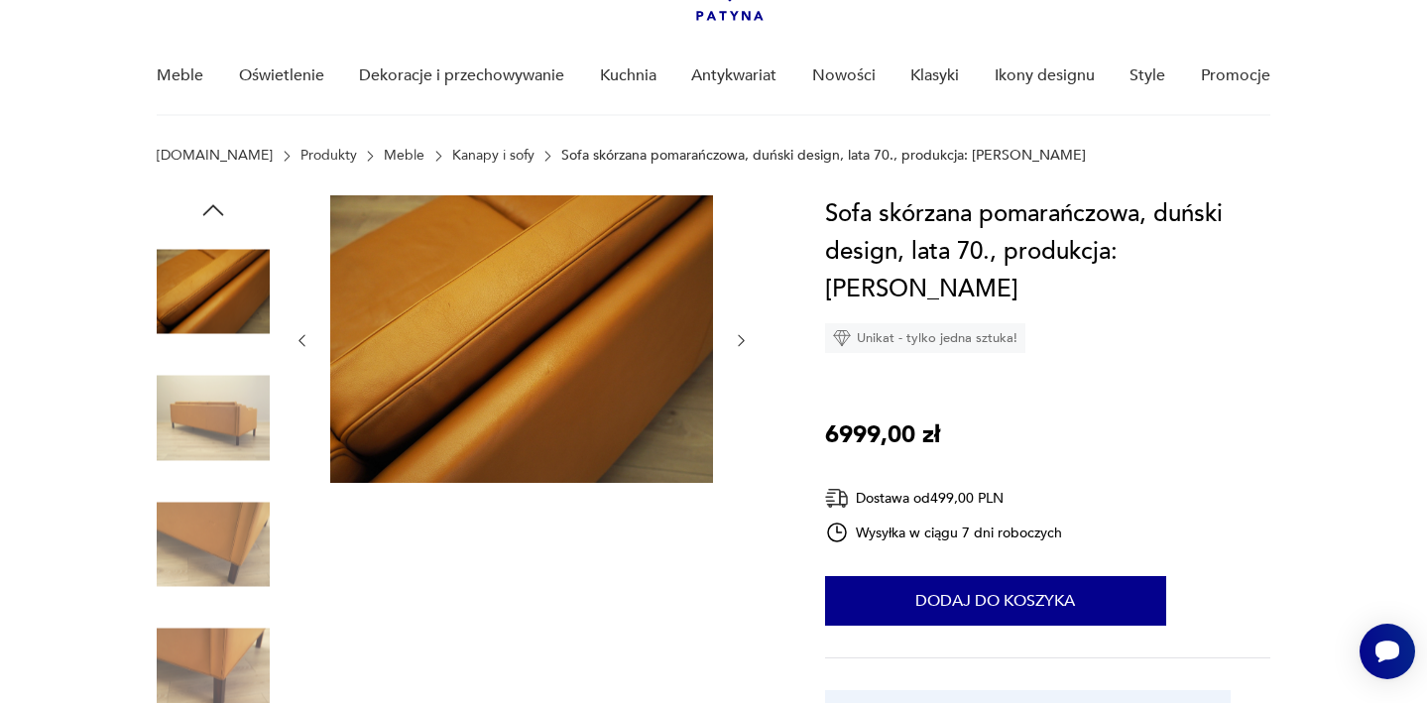
click at [748, 346] on icon "button" at bounding box center [741, 340] width 17 height 17
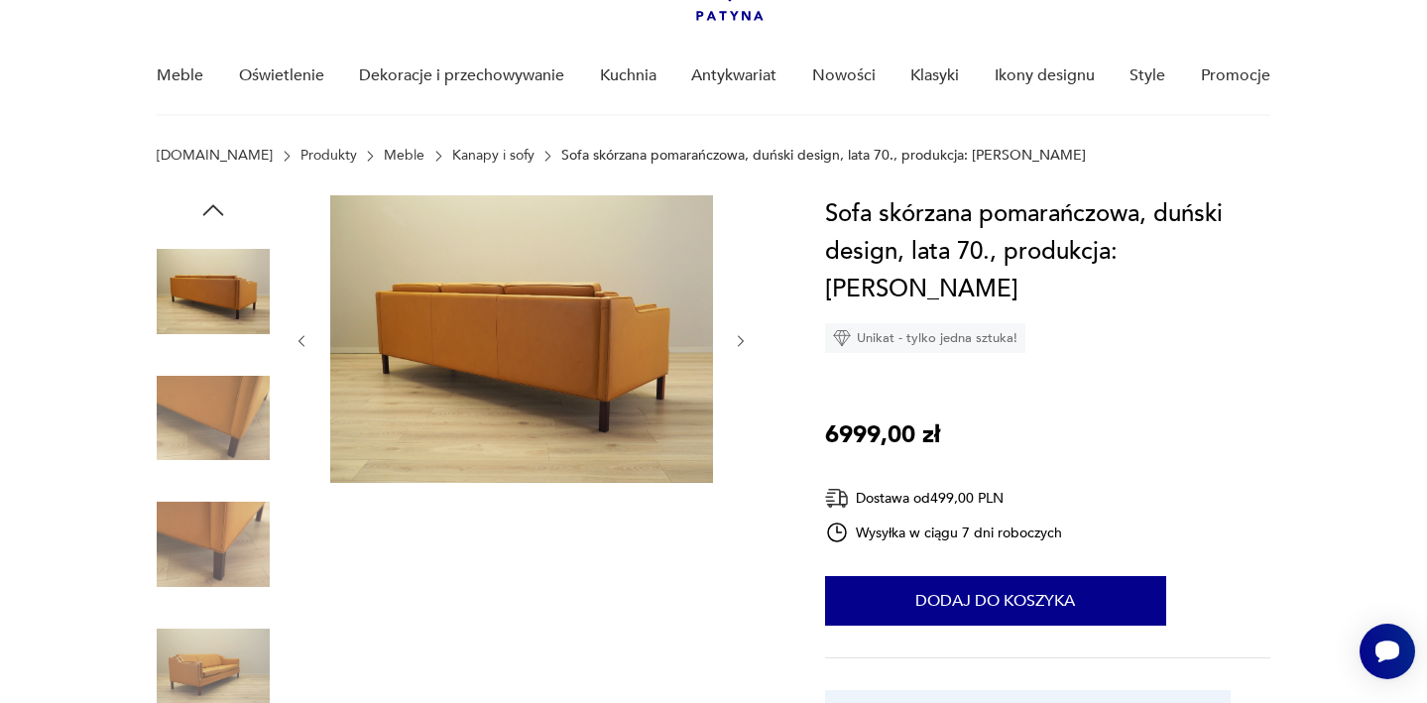
click at [748, 346] on icon "button" at bounding box center [741, 341] width 17 height 17
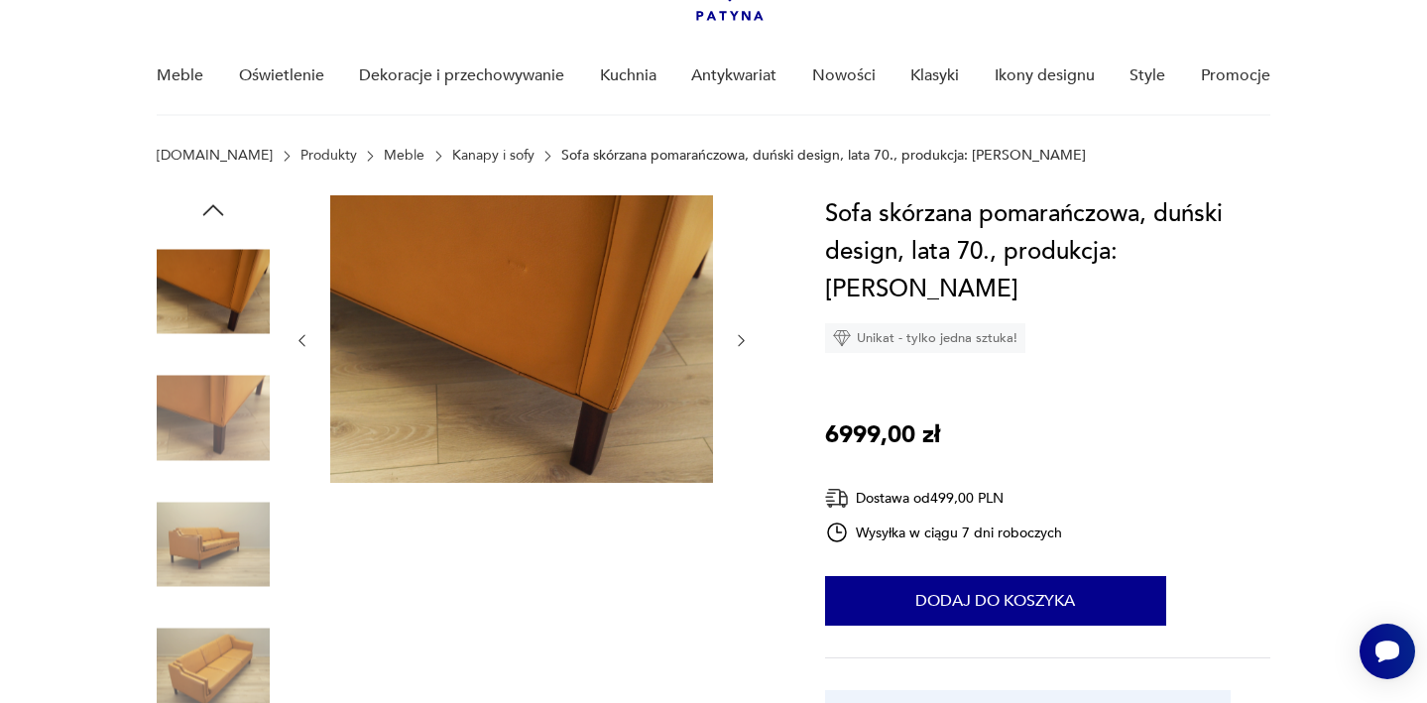
click at [748, 346] on icon "button" at bounding box center [741, 340] width 17 height 17
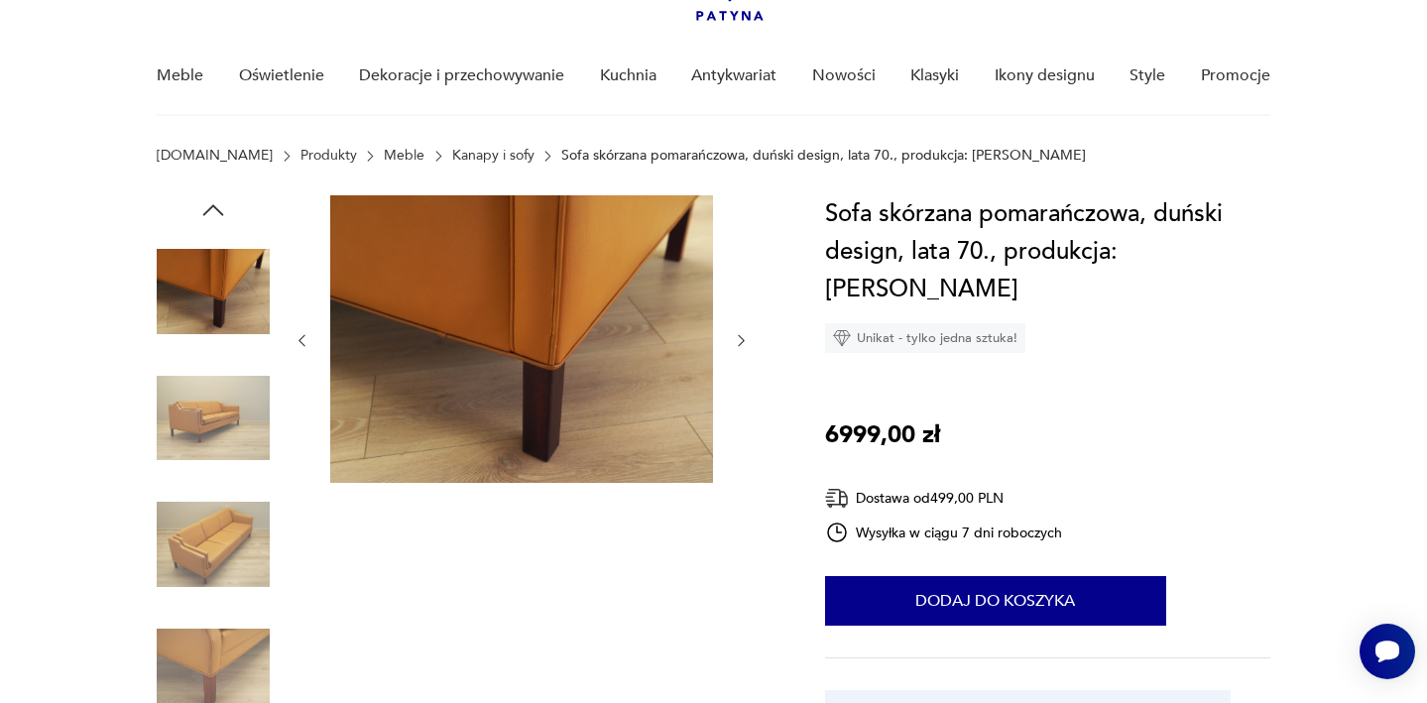
click at [749, 346] on icon "button" at bounding box center [741, 340] width 17 height 17
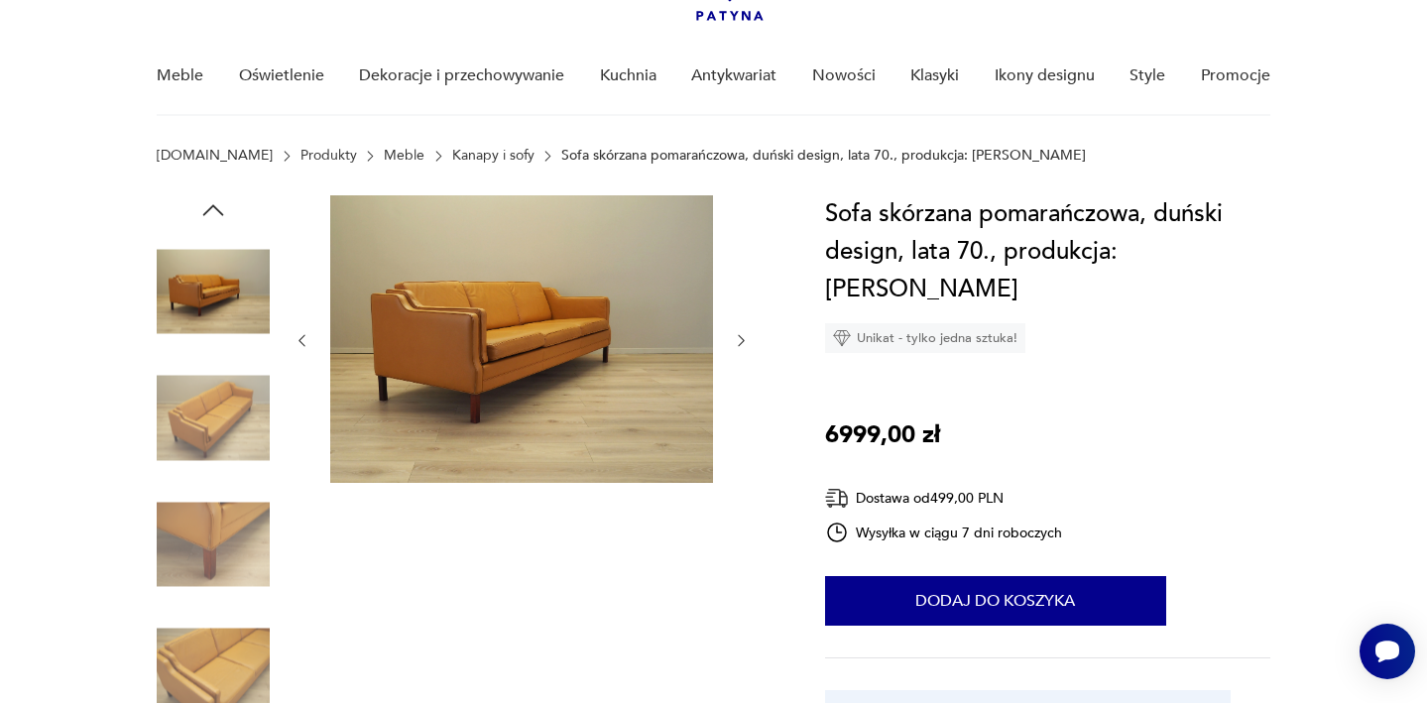
click at [750, 346] on icon "button" at bounding box center [741, 340] width 17 height 17
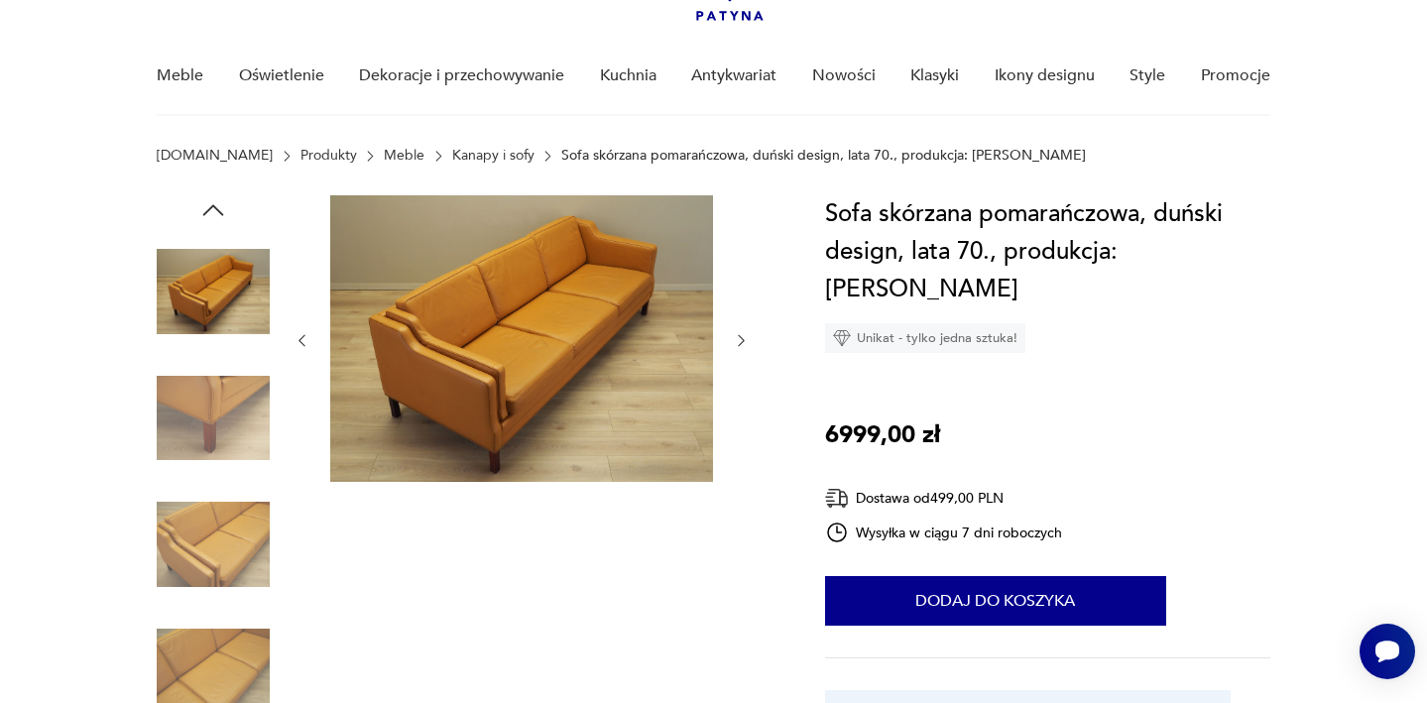
click at [750, 346] on icon "button" at bounding box center [741, 340] width 17 height 17
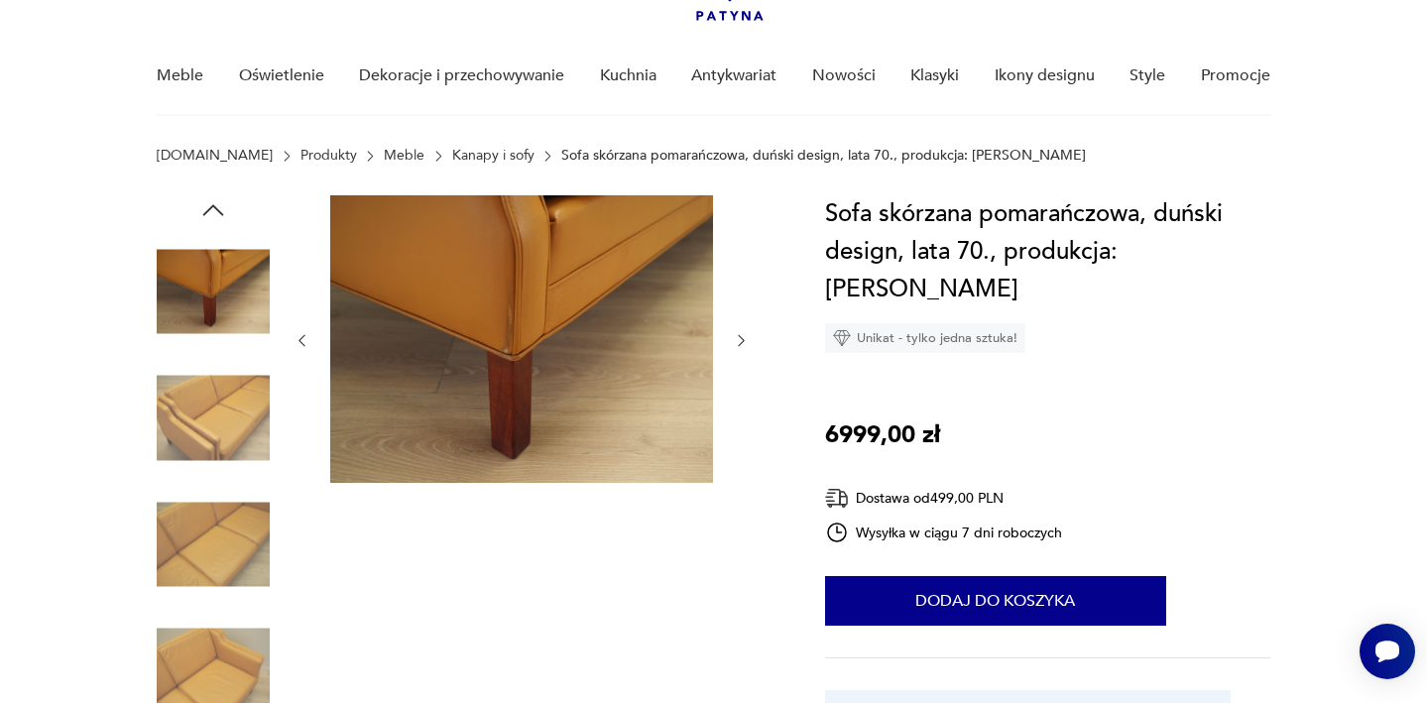
click at [750, 347] on icon "button" at bounding box center [741, 340] width 17 height 17
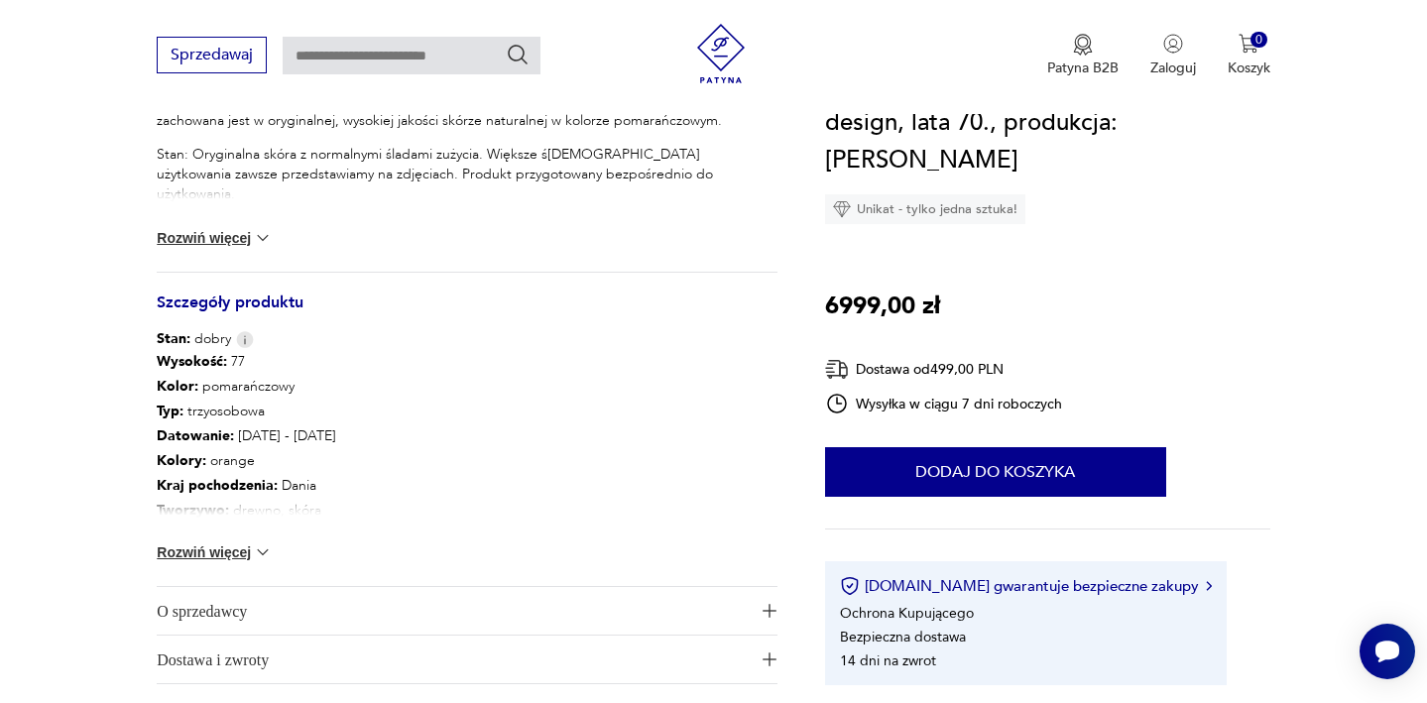
scroll to position [996, 0]
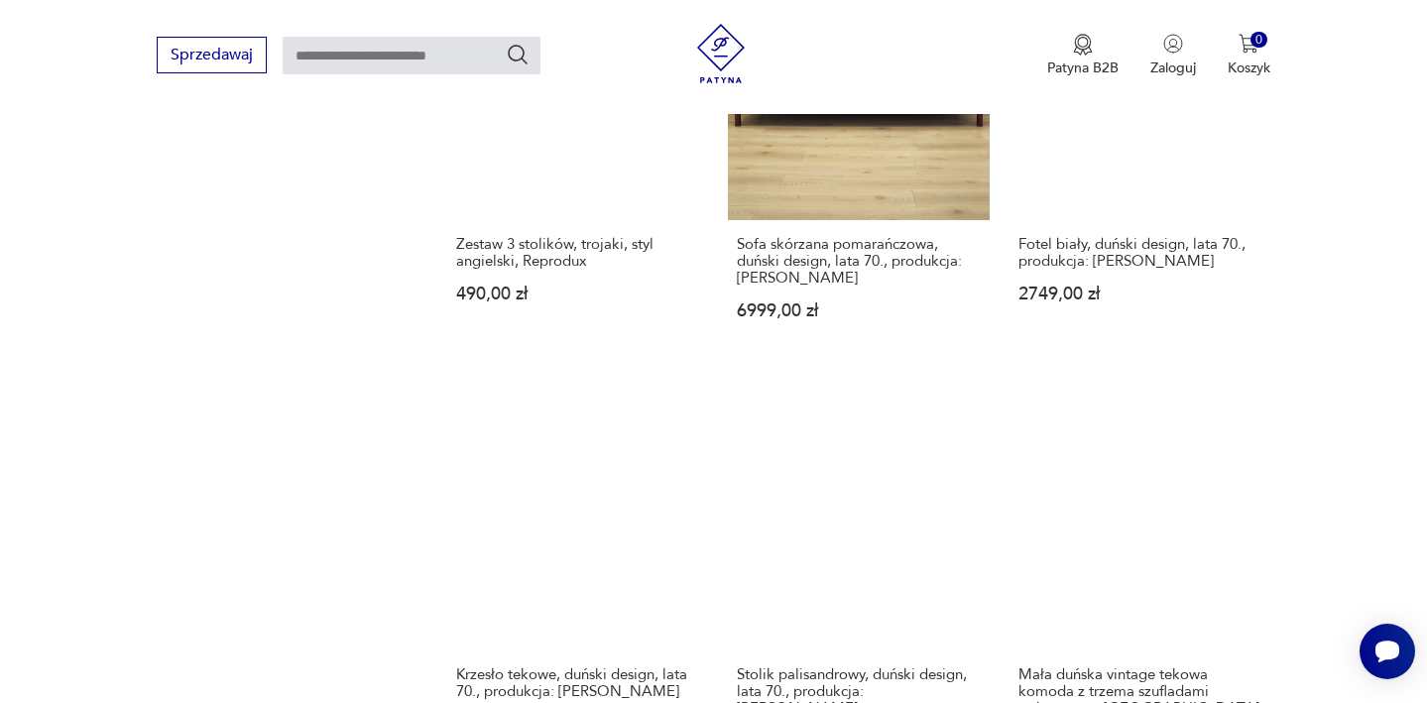
scroll to position [2264, 0]
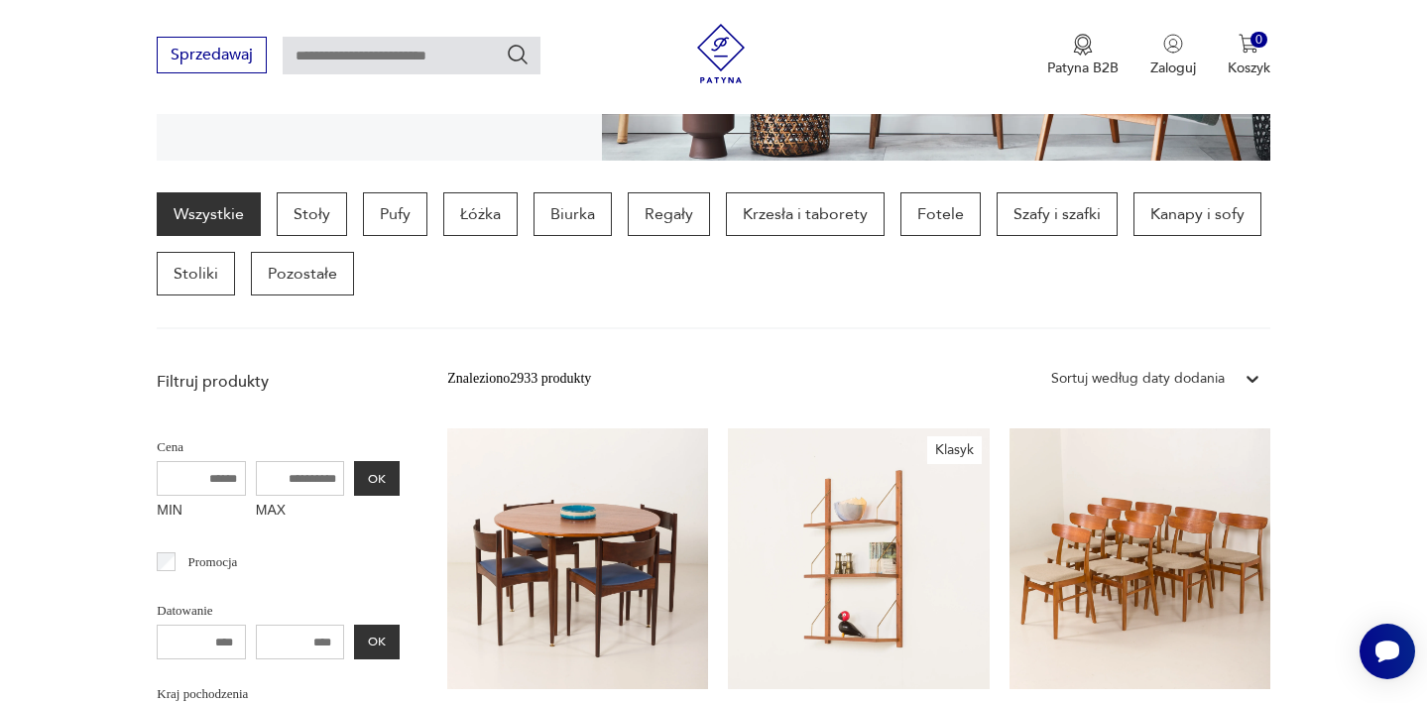
scroll to position [472, 0]
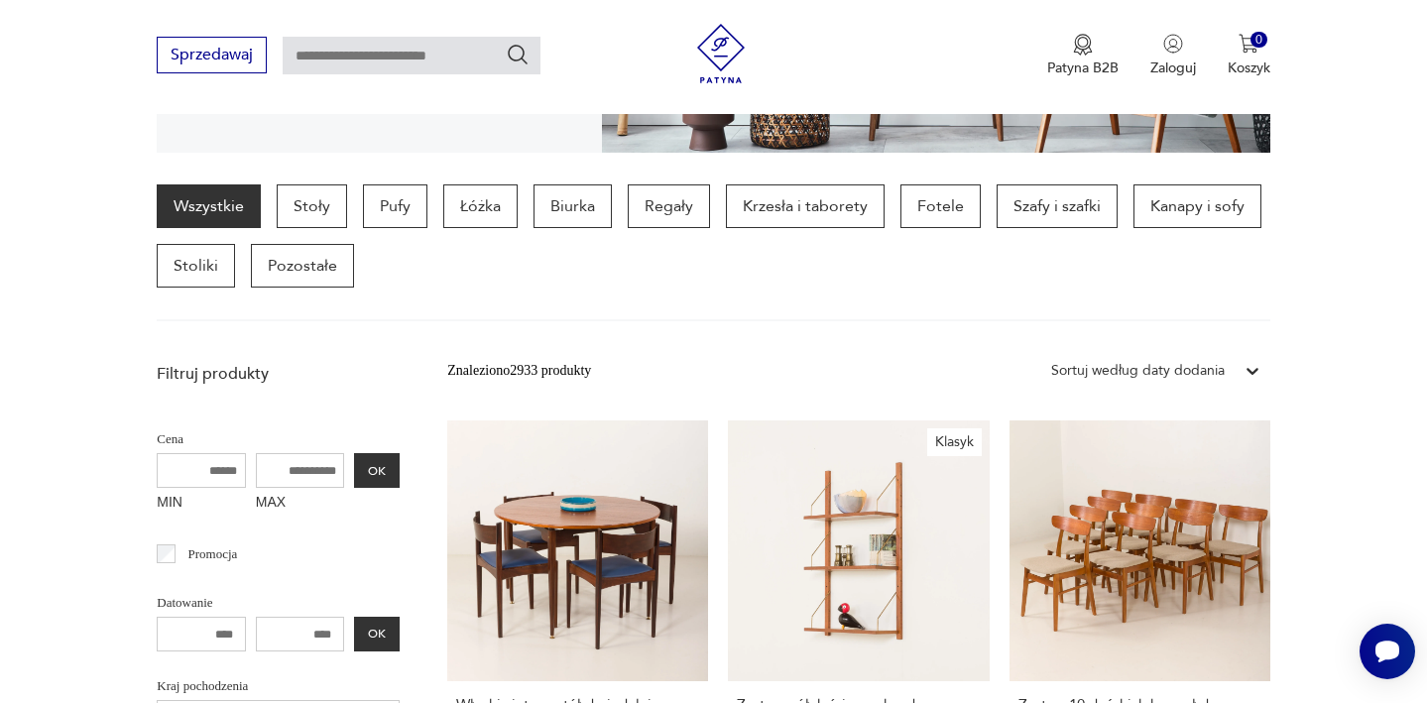
click at [1249, 366] on icon at bounding box center [1253, 371] width 20 height 20
click at [1250, 367] on icon at bounding box center [1253, 371] width 20 height 20
click at [565, 204] on p "Biurka" at bounding box center [573, 207] width 78 height 44
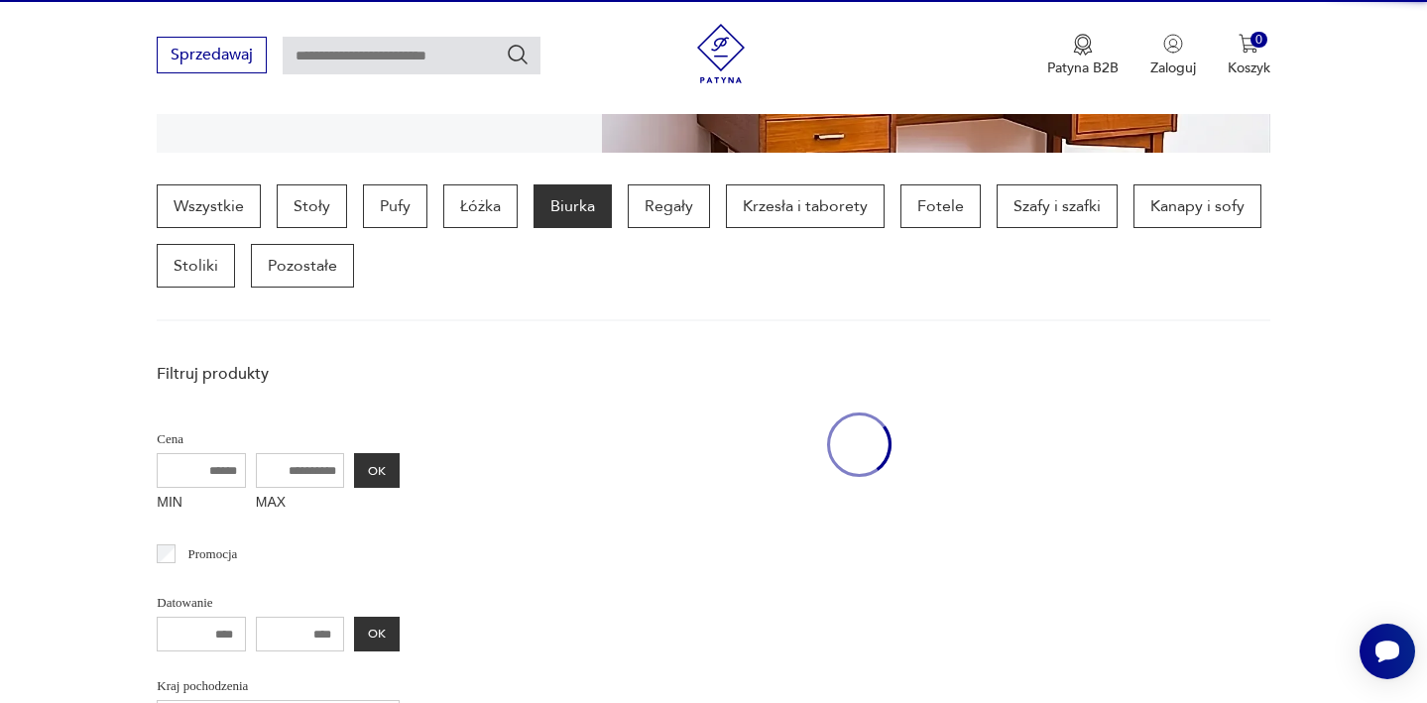
scroll to position [528, 0]
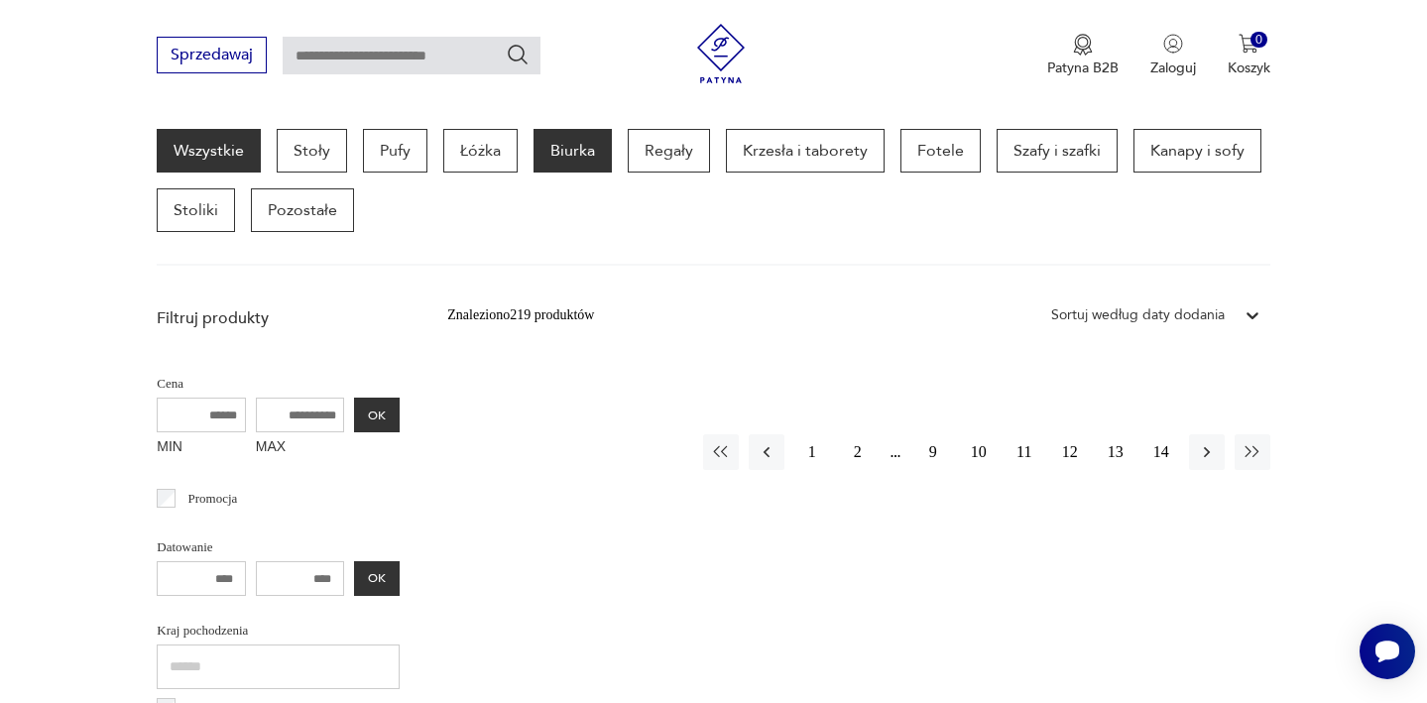
click at [234, 157] on link "Wszystkie" at bounding box center [209, 151] width 104 height 44
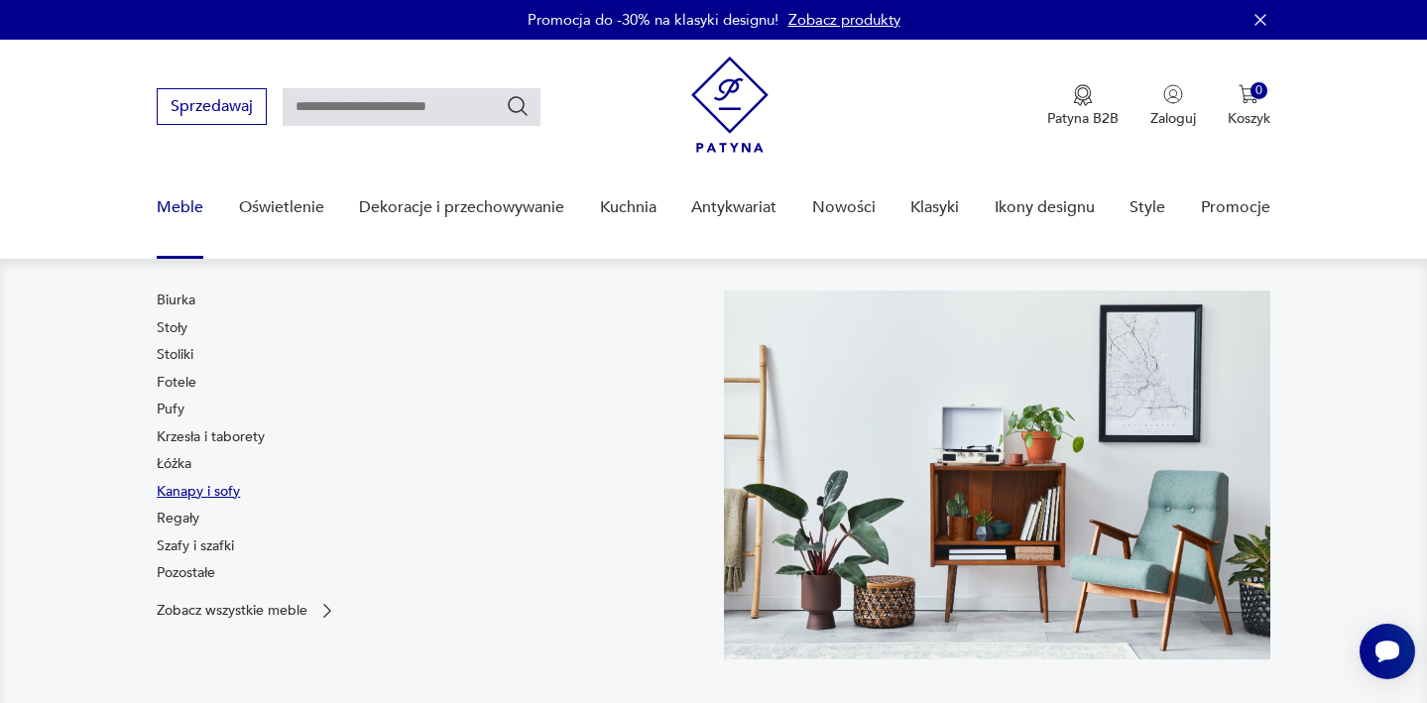
click at [204, 485] on link "Kanapy i sofy" at bounding box center [198, 492] width 83 height 20
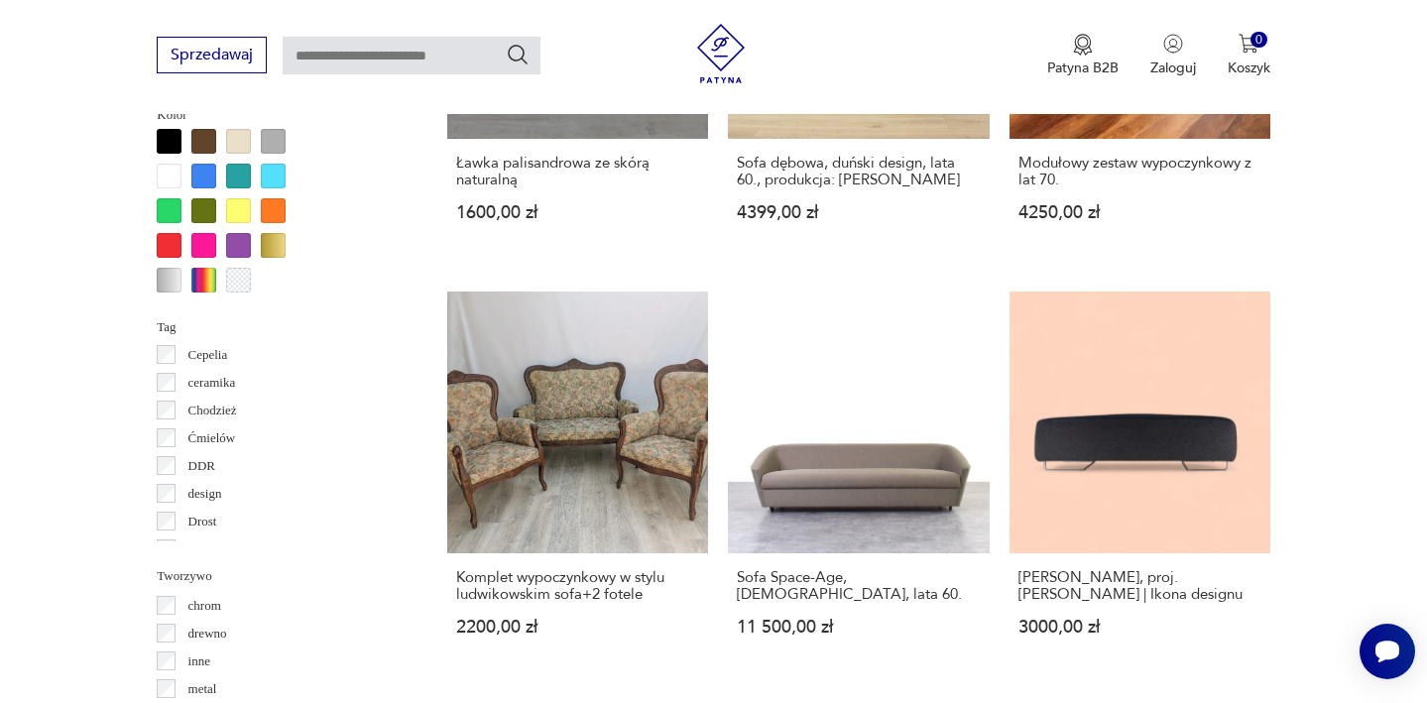
scroll to position [1930, 0]
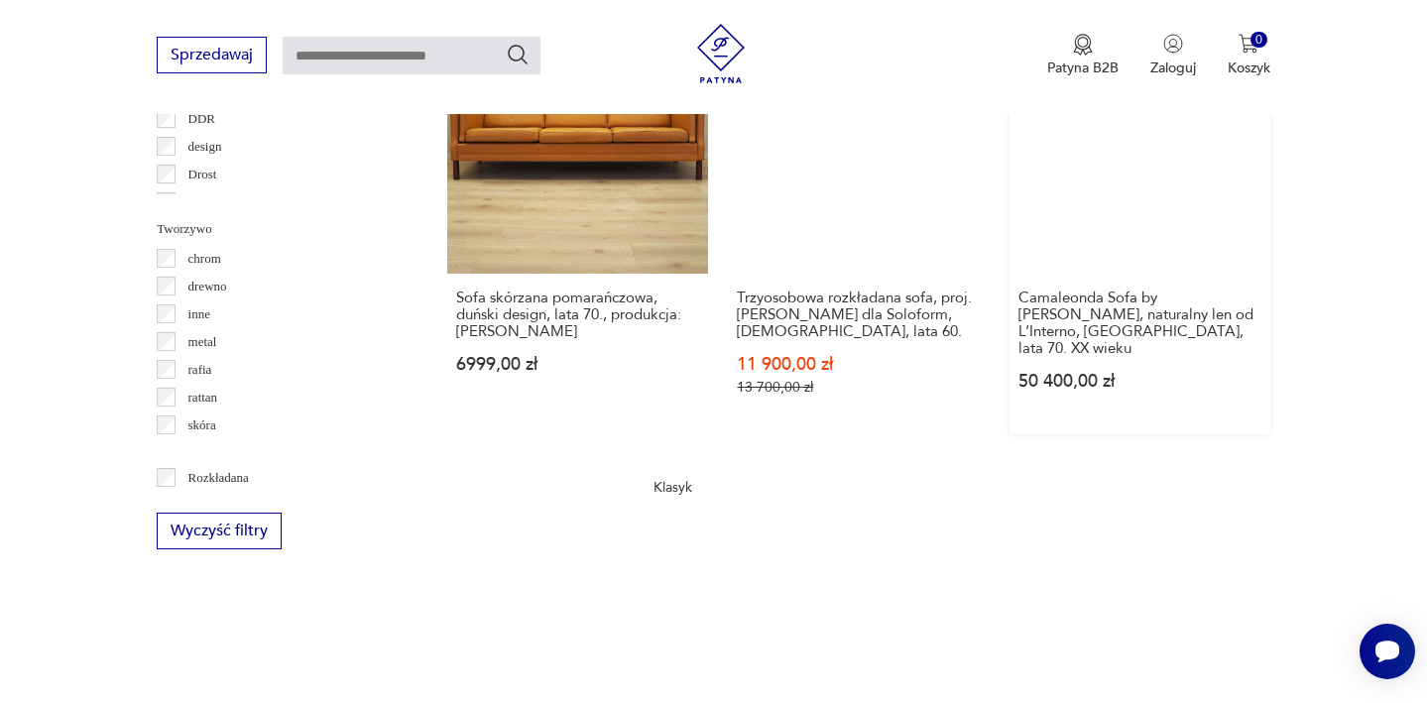
scroll to position [2249, 0]
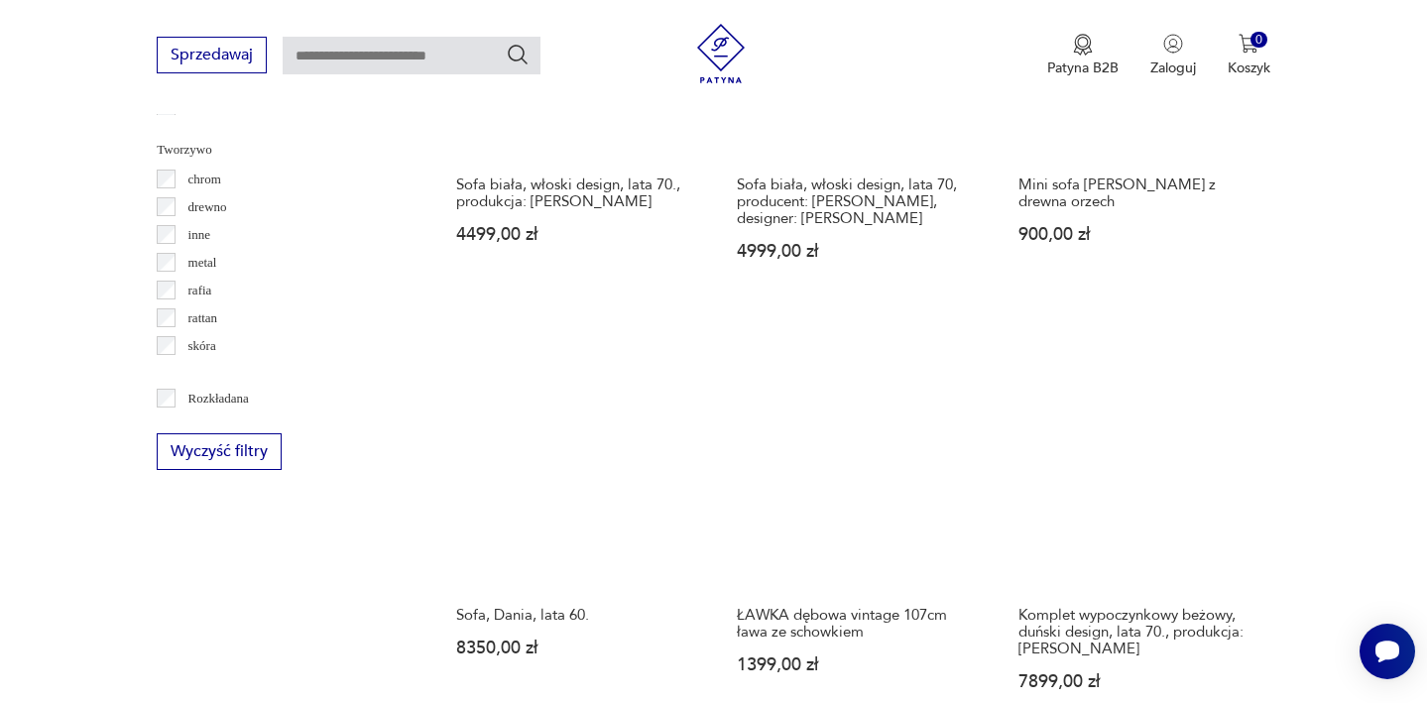
scroll to position [2309, 0]
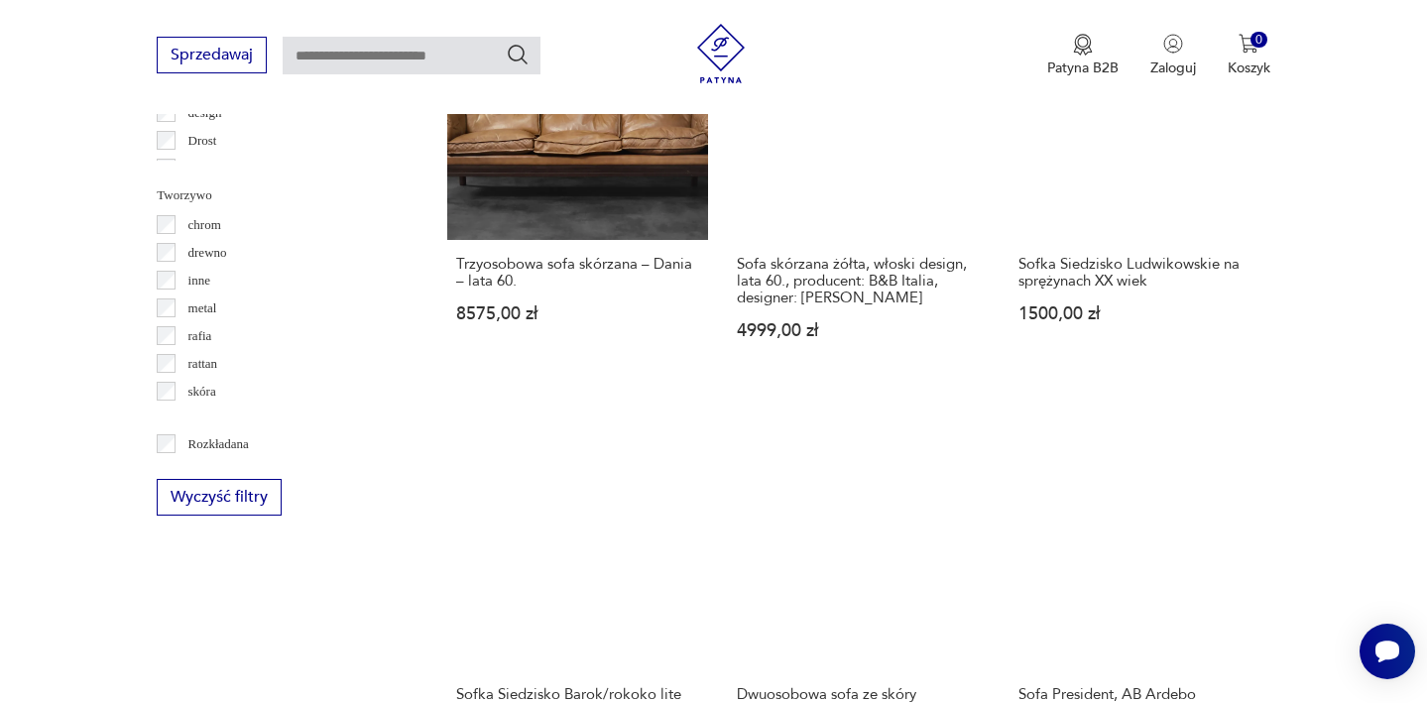
scroll to position [2269, 0]
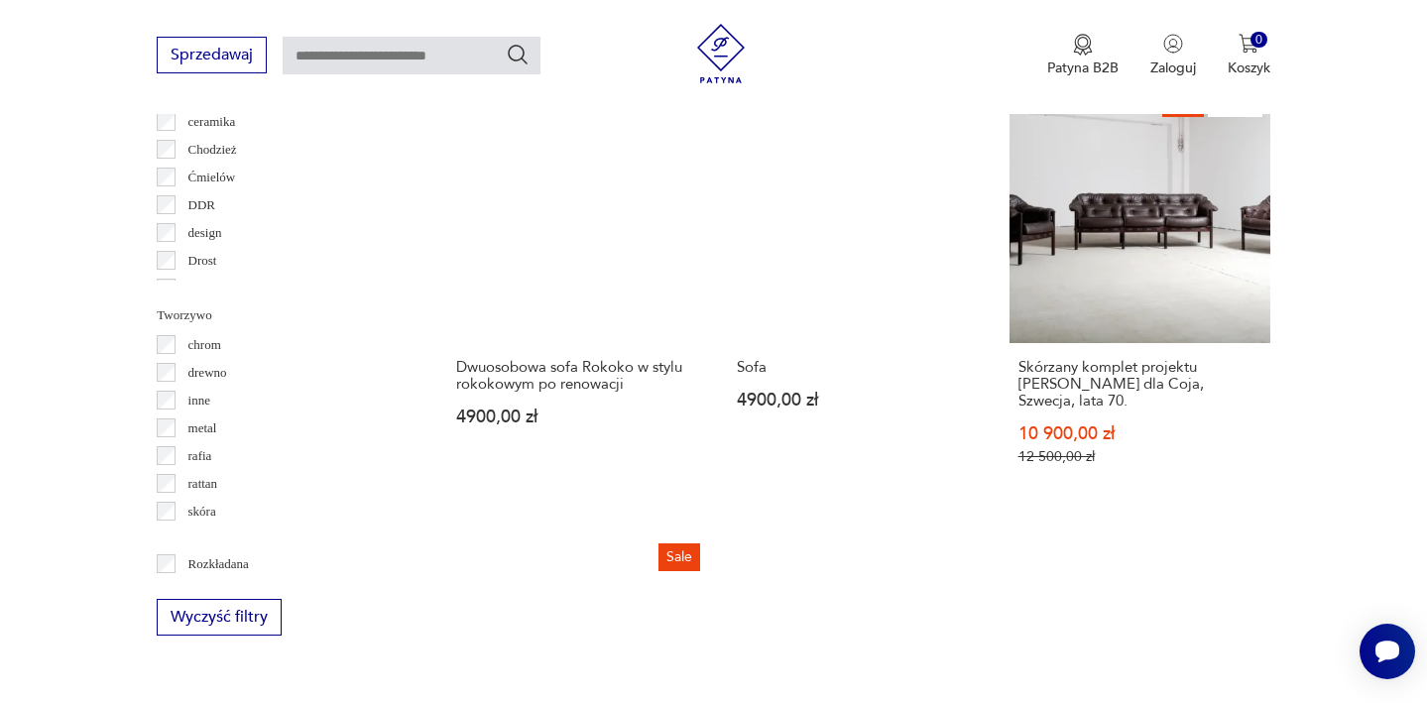
scroll to position [2142, 0]
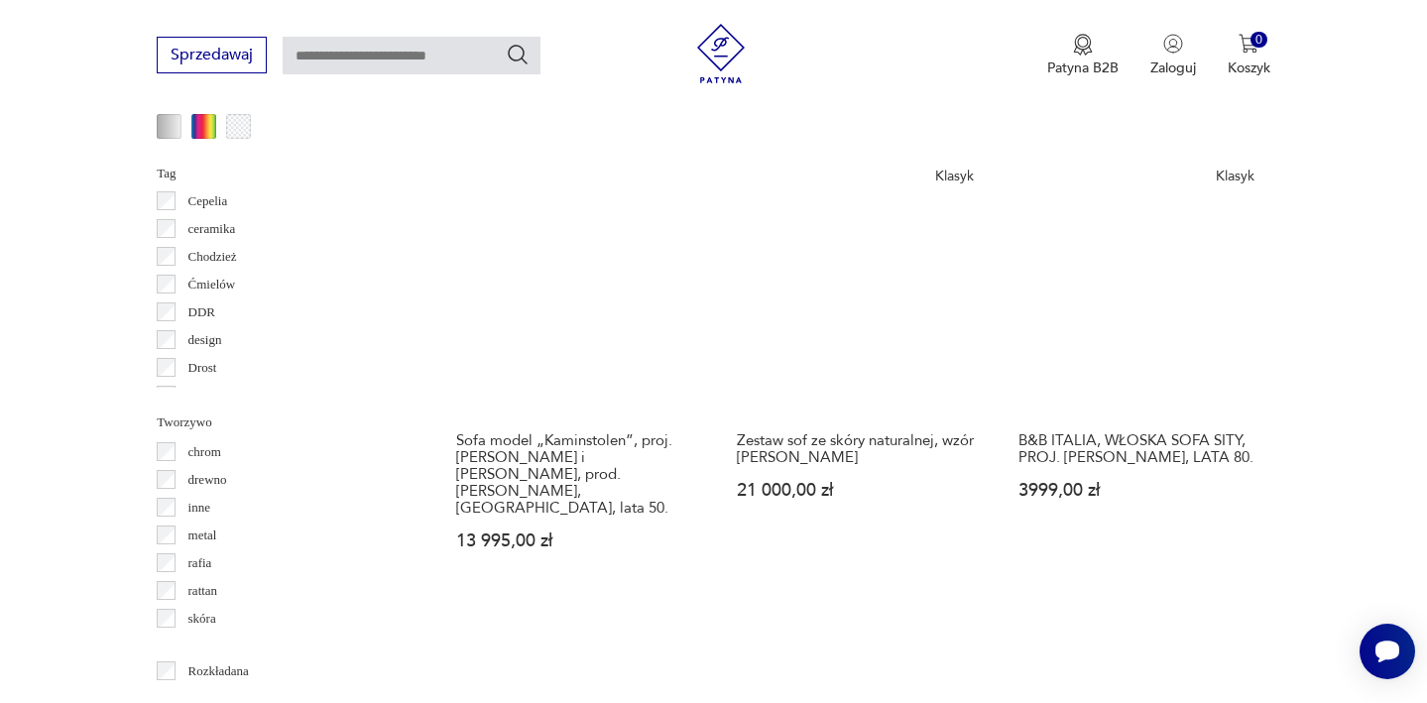
scroll to position [2042, 0]
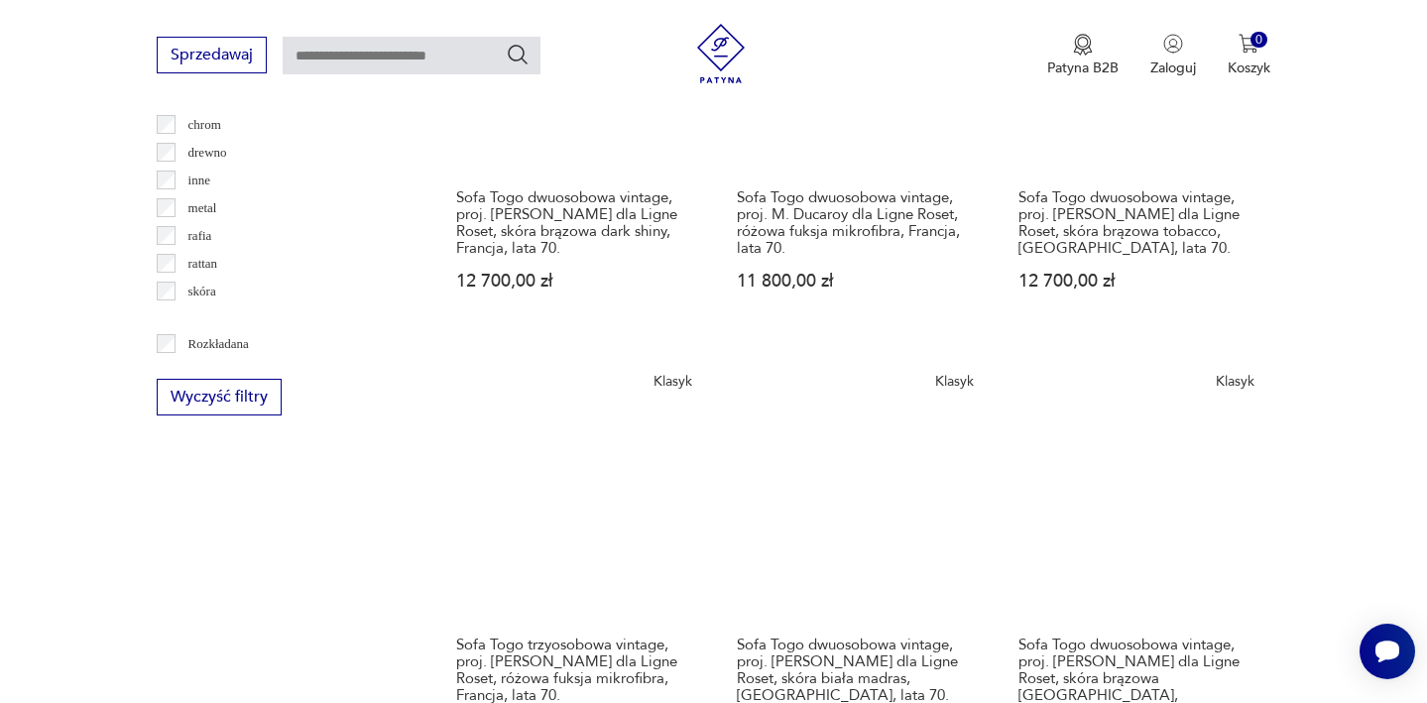
scroll to position [2361, 0]
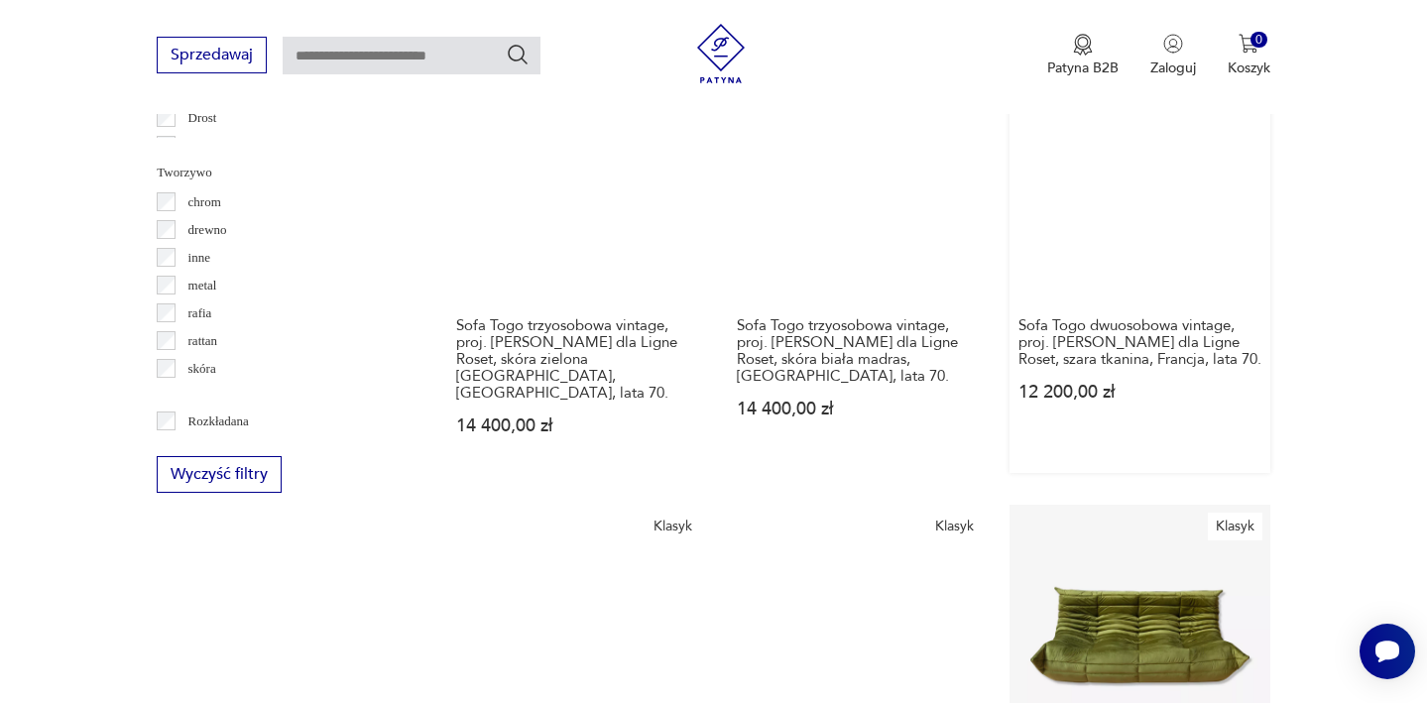
scroll to position [2292, 0]
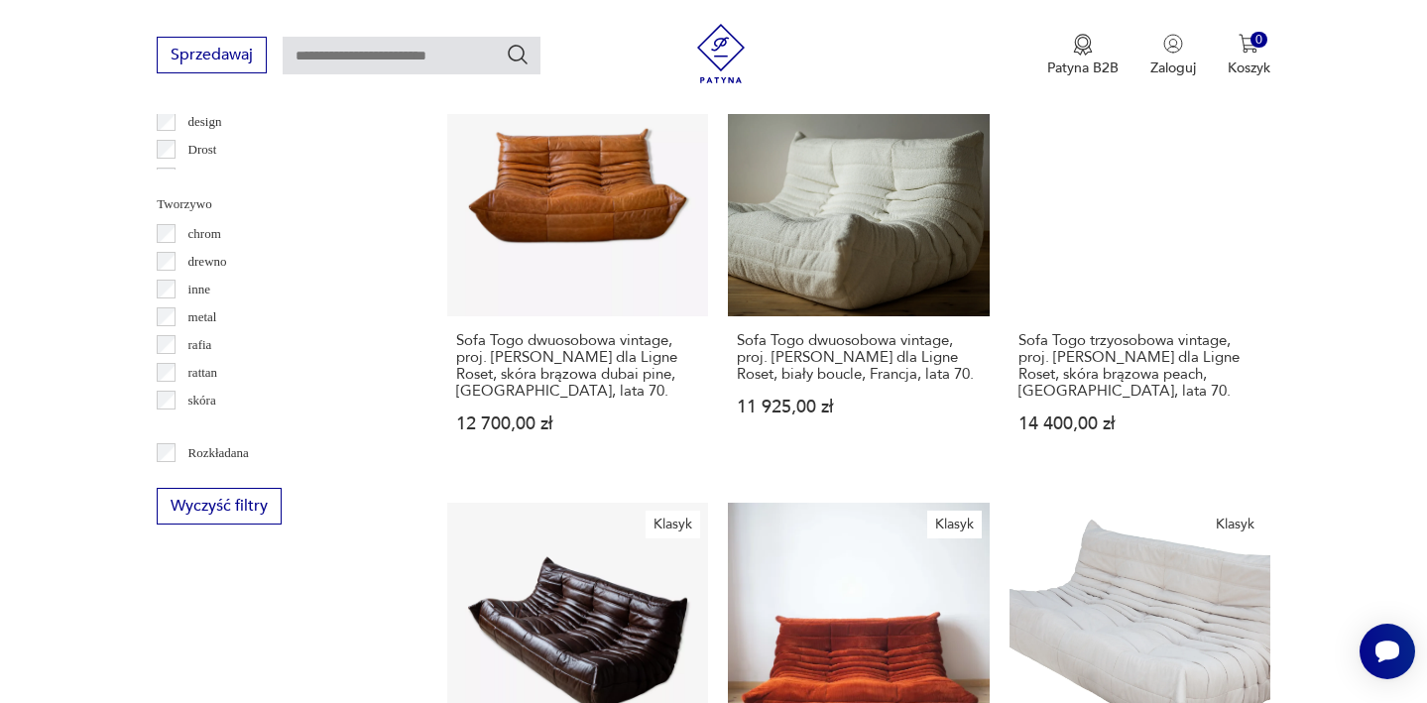
scroll to position [2258, 0]
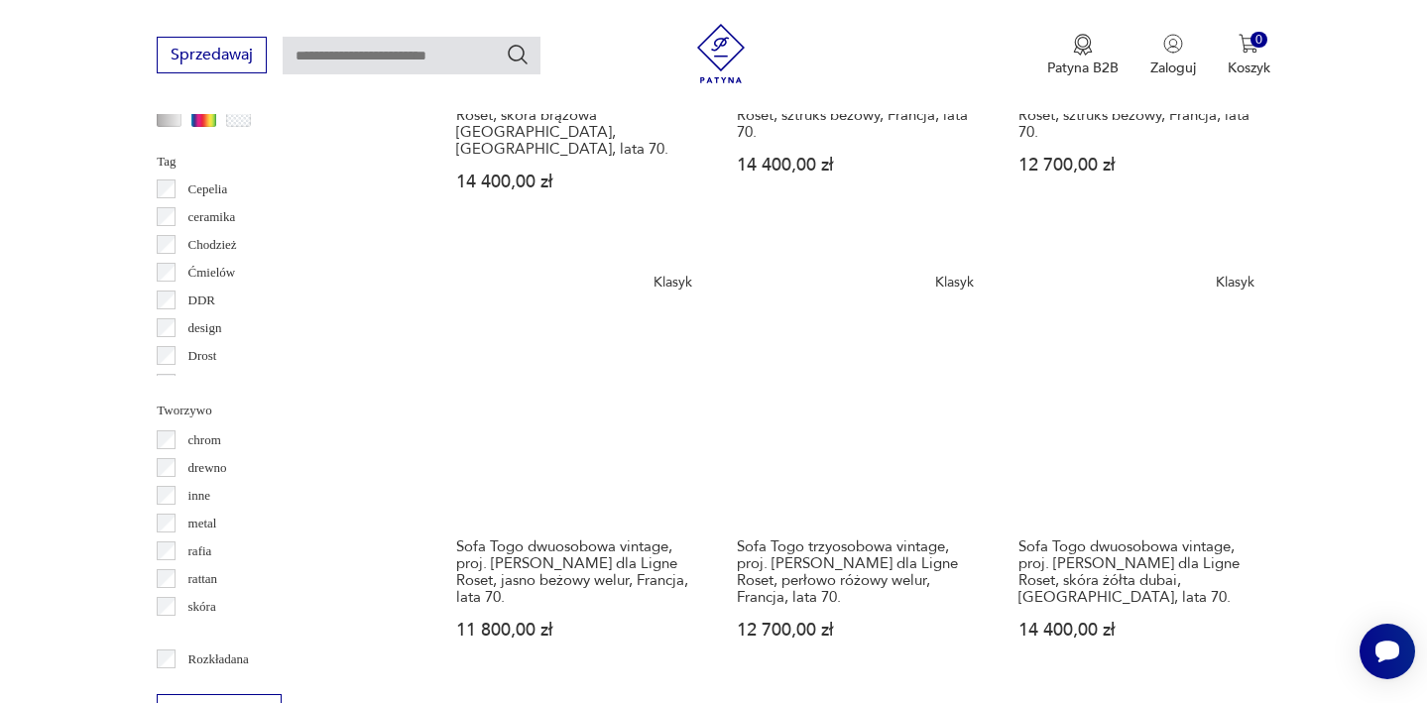
scroll to position [2044, 0]
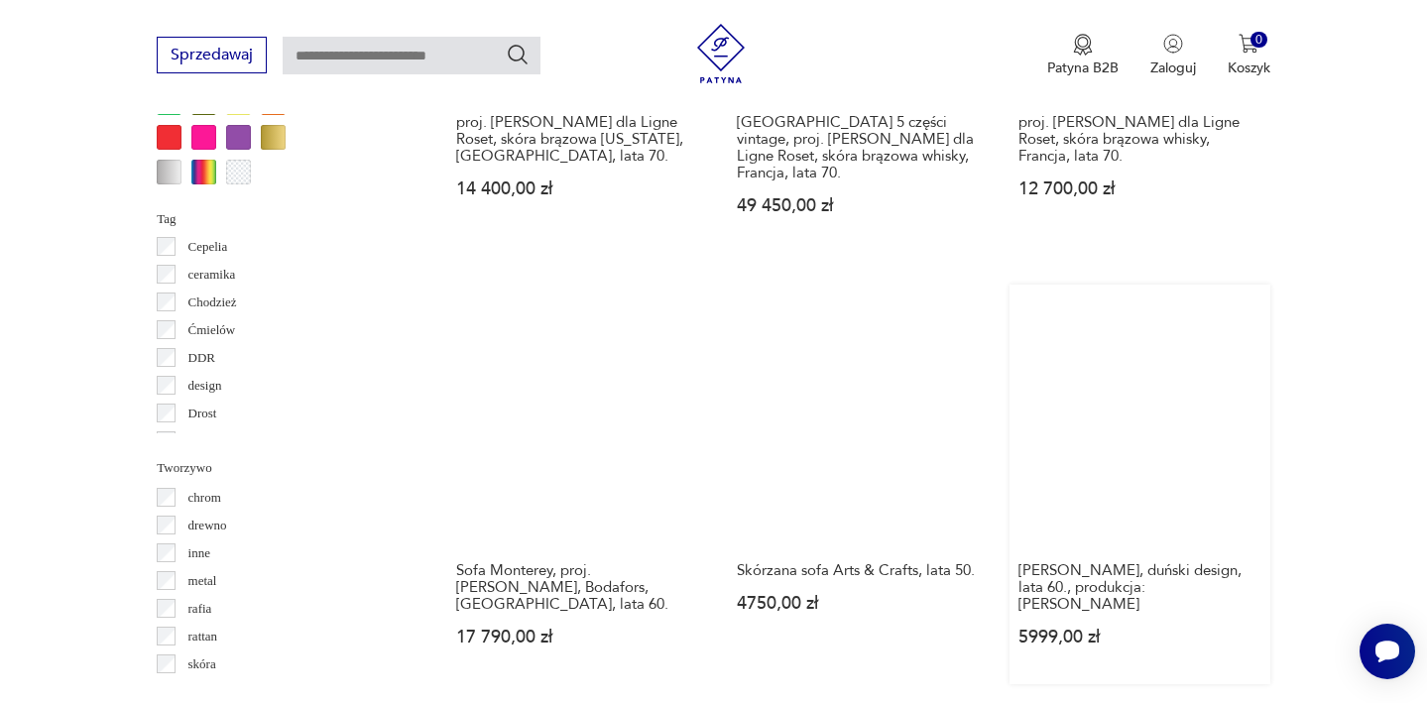
scroll to position [1996, 0]
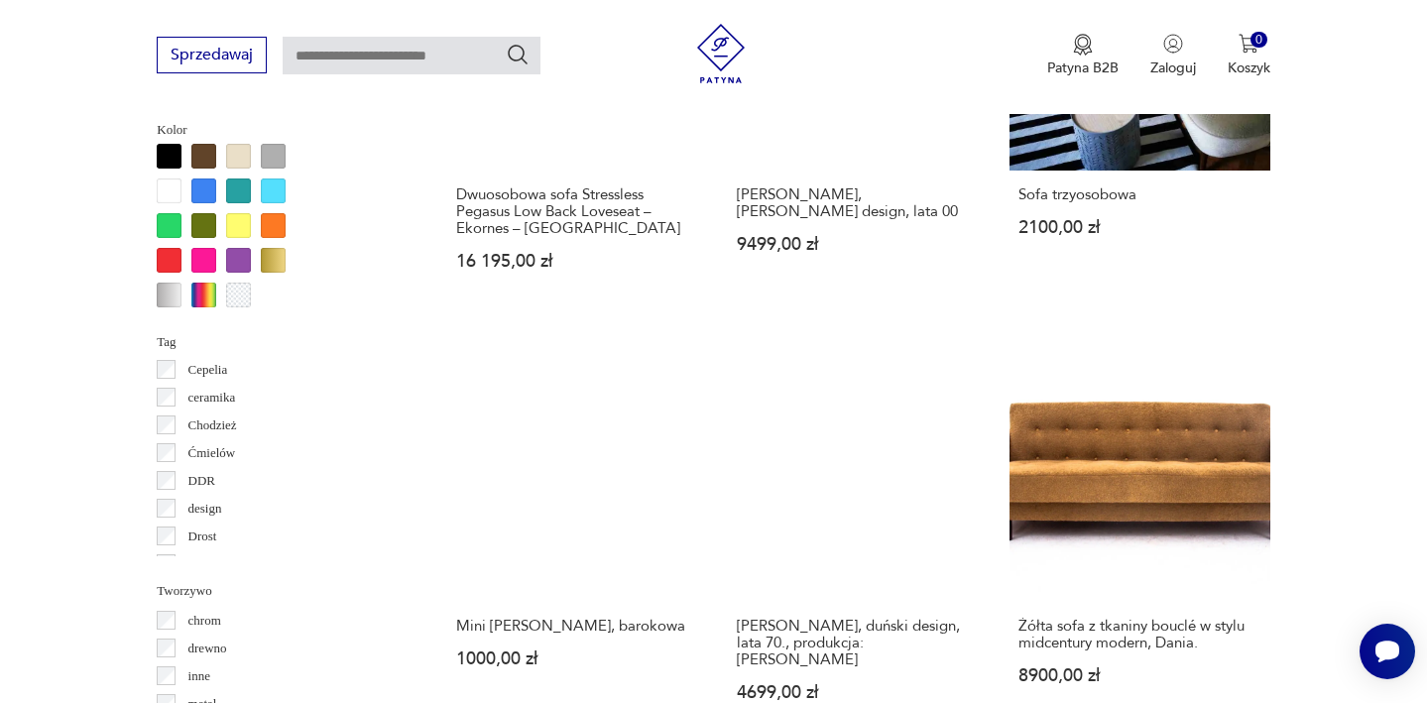
scroll to position [1873, 0]
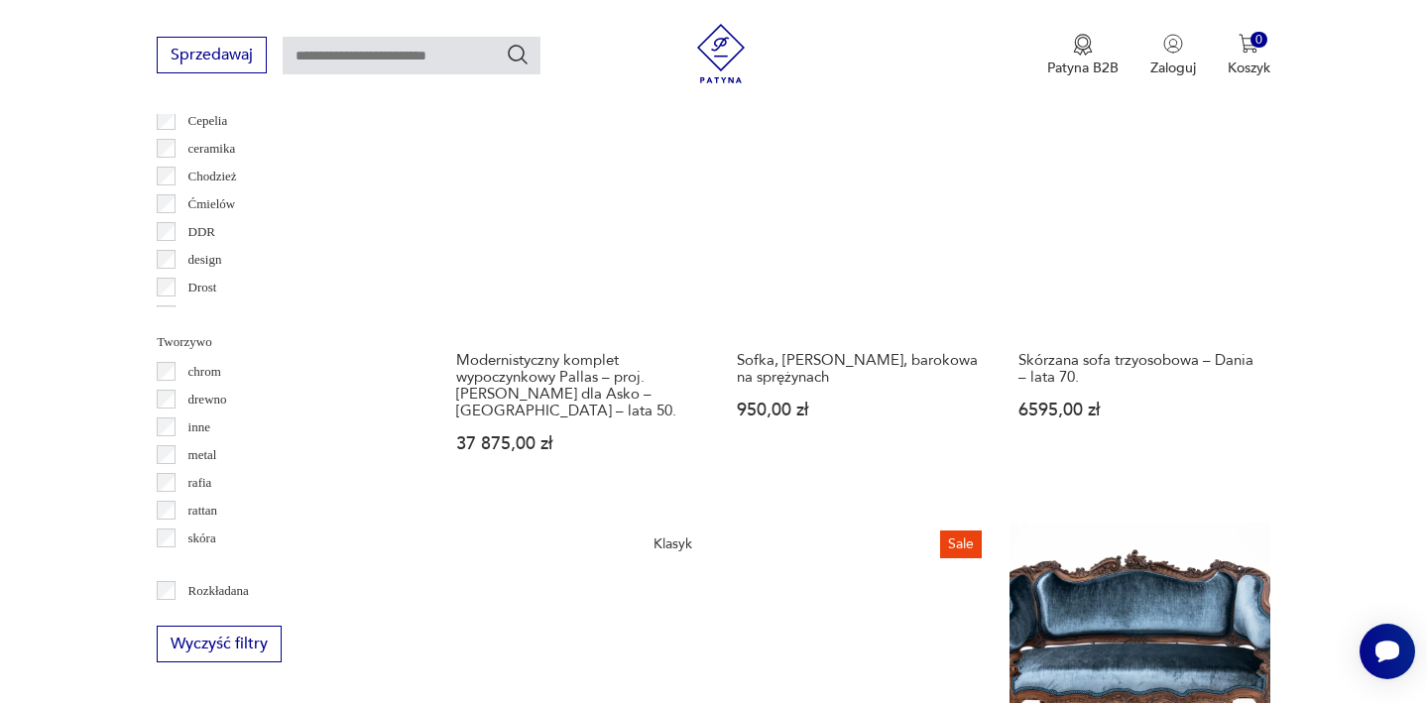
scroll to position [2113, 0]
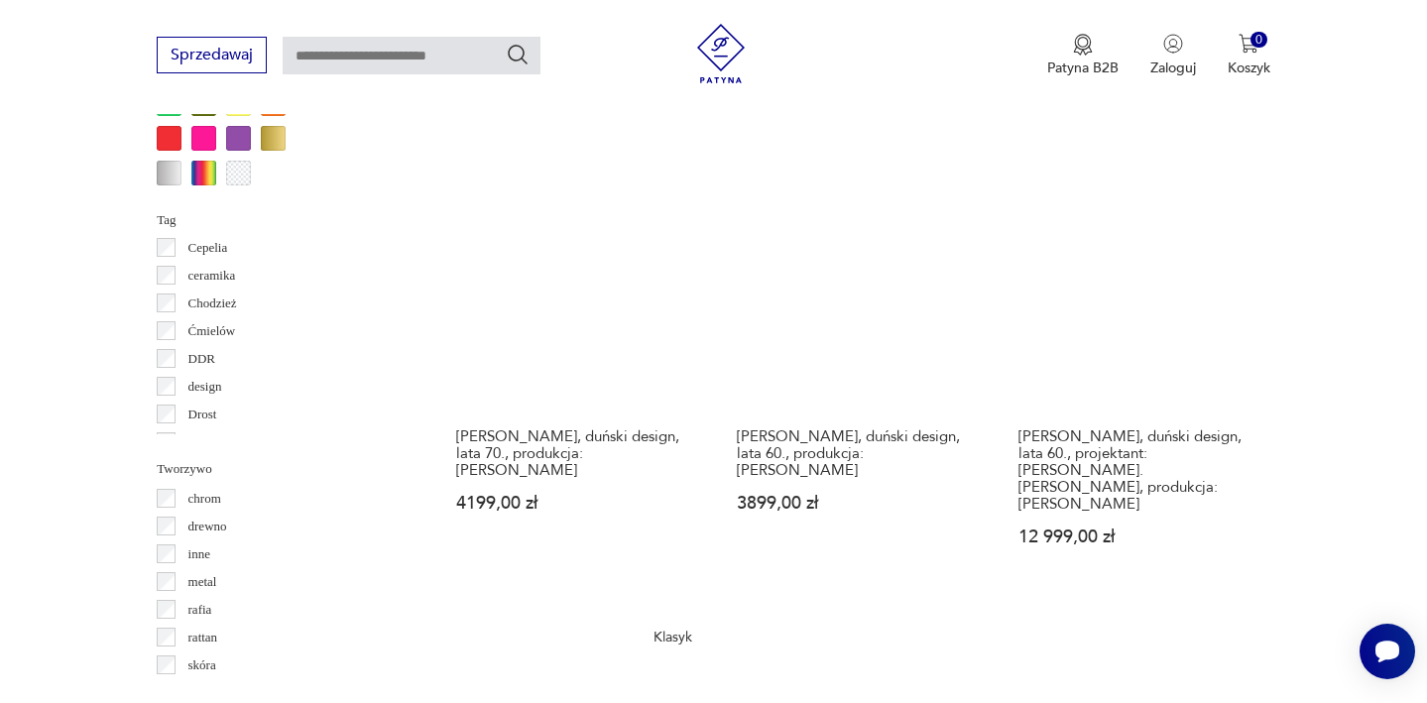
scroll to position [1994, 0]
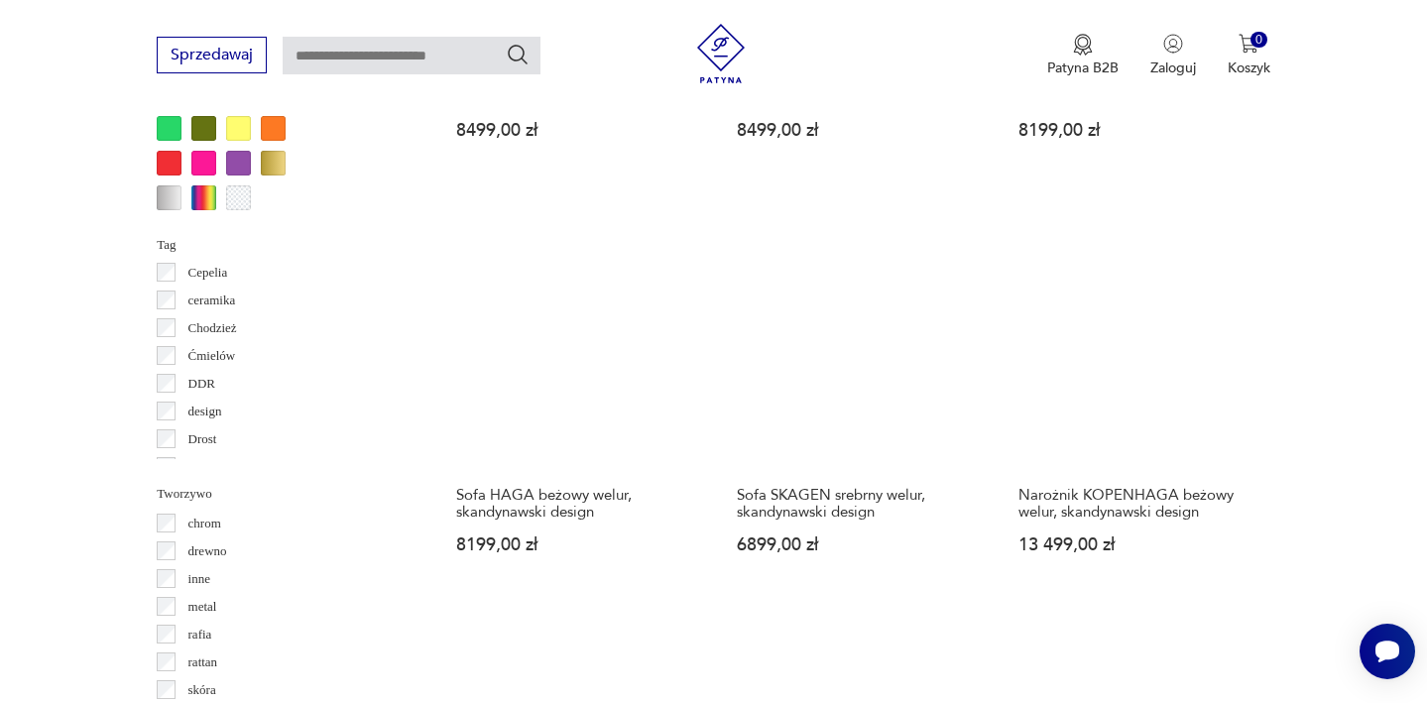
scroll to position [1959, 0]
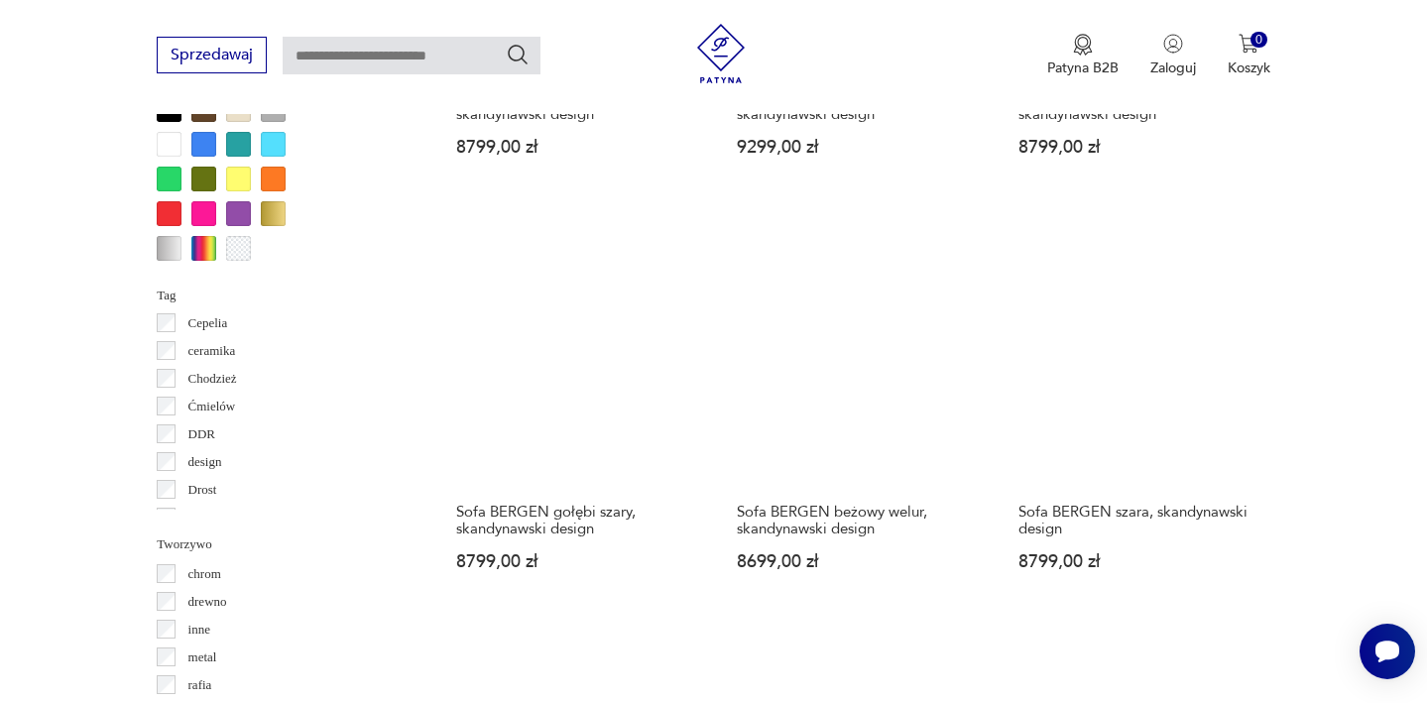
scroll to position [1907, 0]
